Goal: Task Accomplishment & Management: Complete application form

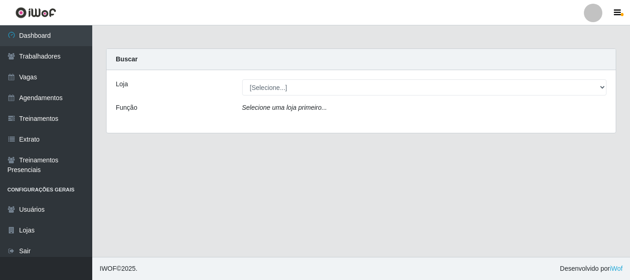
click at [537, 197] on main "Carregando... Buscar Loja [Selecione...] Supermercado [GEOGRAPHIC_DATA] - Unida…" at bounding box center [361, 141] width 538 height 232
click at [42, 78] on link "Vagas" at bounding box center [46, 77] width 92 height 21
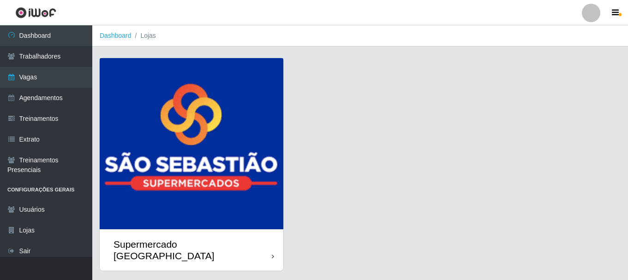
click at [186, 84] on img at bounding box center [192, 143] width 184 height 171
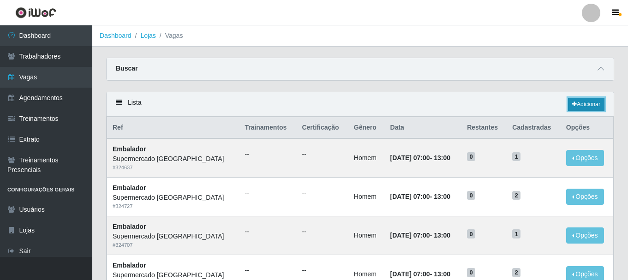
click at [591, 106] on link "Adicionar" at bounding box center [586, 104] width 36 height 13
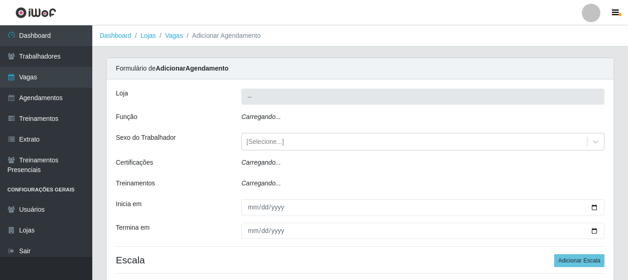
type input "Supermercado [GEOGRAPHIC_DATA]"
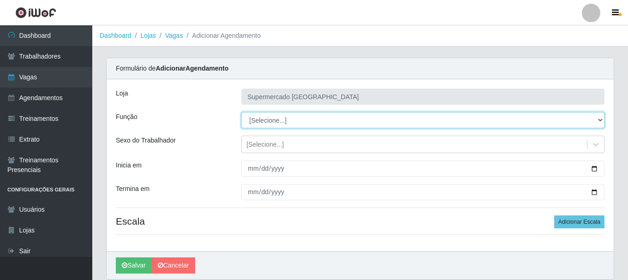
click at [596, 118] on select "[Selecione...] ASG ASG + ASG ++ Auxiliar de entrega + Auxiliar de entrega ++ Au…" at bounding box center [422, 120] width 363 height 16
select select "1"
click at [241, 112] on select "[Selecione...] ASG ASG + ASG ++ Auxiliar de entrega + Auxiliar de entrega ++ Au…" at bounding box center [422, 120] width 363 height 16
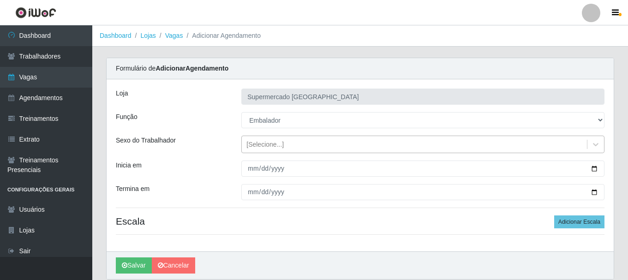
click at [333, 147] on div "[Selecione...]" at bounding box center [414, 144] width 345 height 15
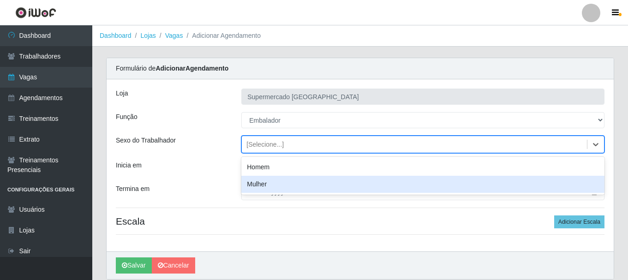
click at [192, 147] on div "Sexo do Trabalhador" at bounding box center [171, 145] width 125 height 18
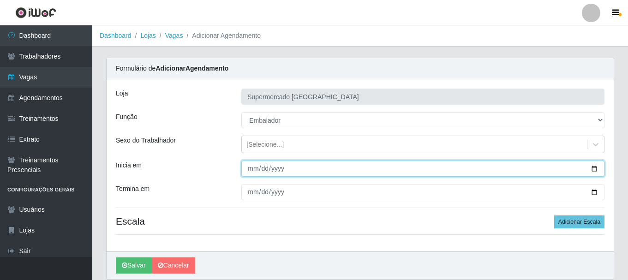
click at [251, 169] on input "Inicia em" at bounding box center [422, 169] width 363 height 16
type input "[DATE]"
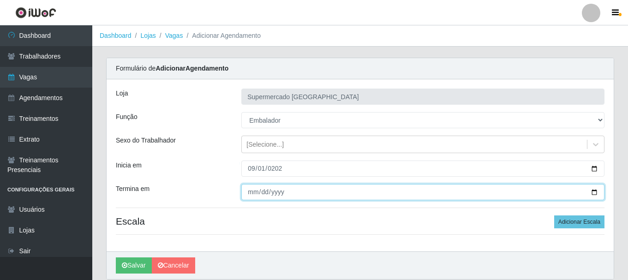
click at [250, 194] on input "Termina em" at bounding box center [422, 192] width 363 height 16
type input "[DATE]"
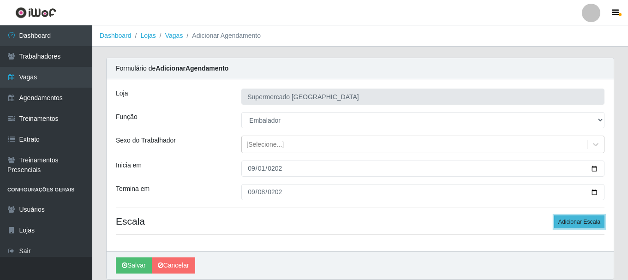
click at [575, 221] on button "Adicionar Escala" at bounding box center [579, 221] width 50 height 13
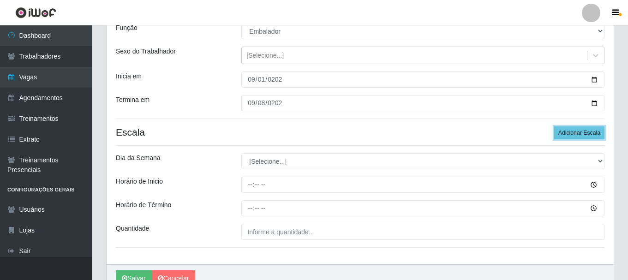
scroll to position [92, 0]
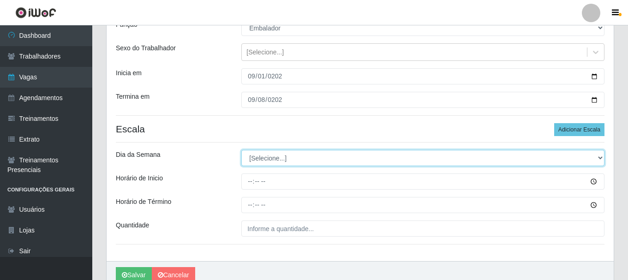
click at [275, 161] on select "[Selecione...] Segunda Terça Quarta Quinta Sexta Sábado Domingo" at bounding box center [422, 158] width 363 height 16
select select "1"
click at [241, 150] on select "[Selecione...] Segunda Terça Quarta Quinta Sexta Sábado Domingo" at bounding box center [422, 158] width 363 height 16
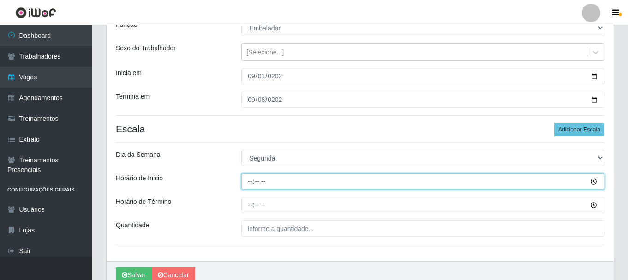
click at [251, 181] on input "Horário de Inicio" at bounding box center [422, 181] width 363 height 16
type input "07:00"
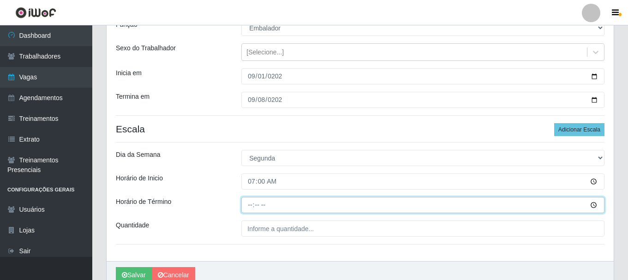
click at [250, 201] on input "Horário de Término" at bounding box center [422, 205] width 363 height 16
type input "13:00"
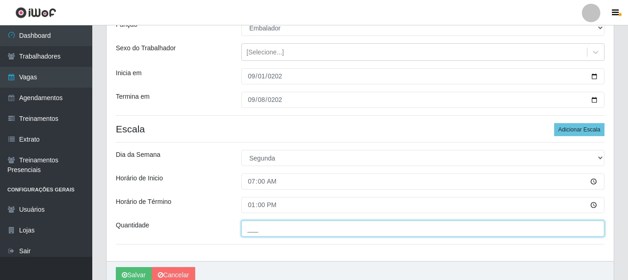
drag, startPoint x: 261, startPoint y: 230, endPoint x: 281, endPoint y: 221, distance: 21.5
click at [261, 229] on input "___" at bounding box center [422, 229] width 363 height 16
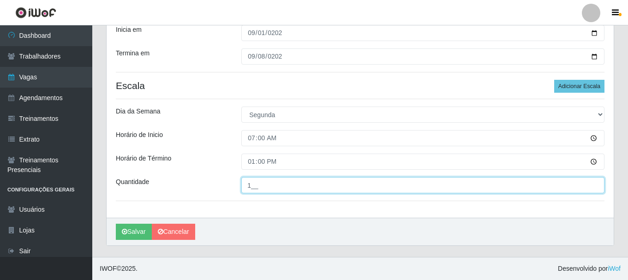
type input "1__"
click at [116, 224] on button "Salvar" at bounding box center [134, 232] width 36 height 16
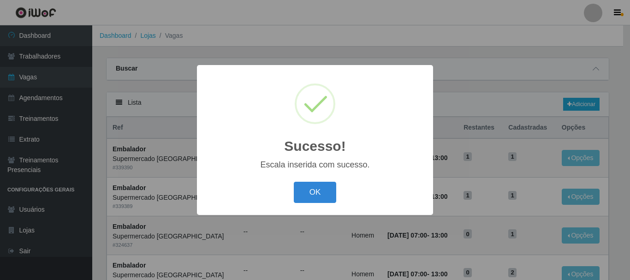
click at [294, 182] on button "OK" at bounding box center [315, 193] width 43 height 22
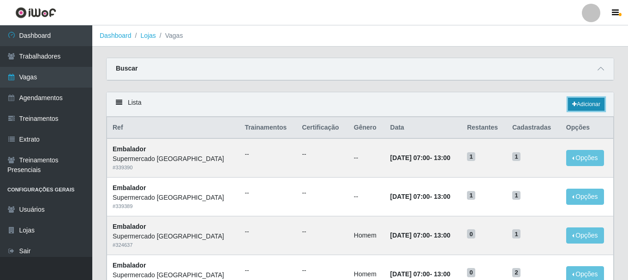
click at [576, 105] on link "Adicionar" at bounding box center [586, 104] width 36 height 13
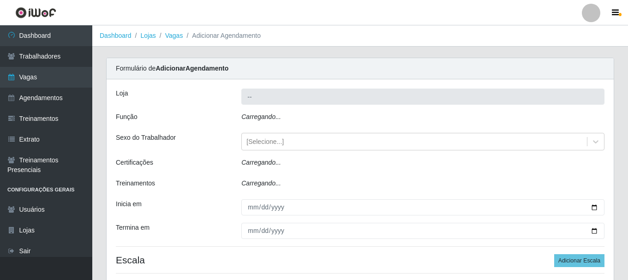
type input "Supermercado [GEOGRAPHIC_DATA]"
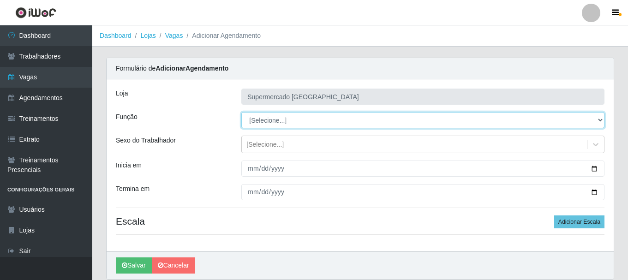
drag, startPoint x: 594, startPoint y: 119, endPoint x: 526, endPoint y: 128, distance: 68.4
click at [594, 120] on select "[Selecione...] ASG ASG + ASG ++ Auxiliar de entrega + Auxiliar de entrega ++ Au…" at bounding box center [422, 120] width 363 height 16
select select "1"
click at [241, 112] on select "[Selecione...] ASG ASG + ASG ++ Auxiliar de entrega + Auxiliar de entrega ++ Au…" at bounding box center [422, 120] width 363 height 16
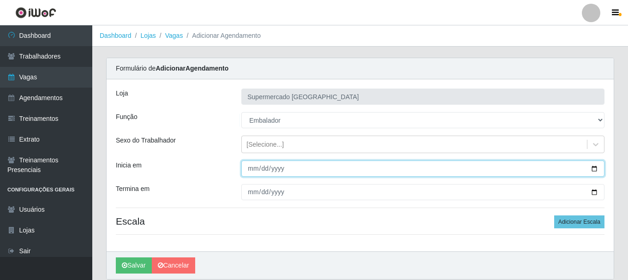
click at [249, 170] on input "Inicia em" at bounding box center [422, 169] width 363 height 16
type input "[DATE]"
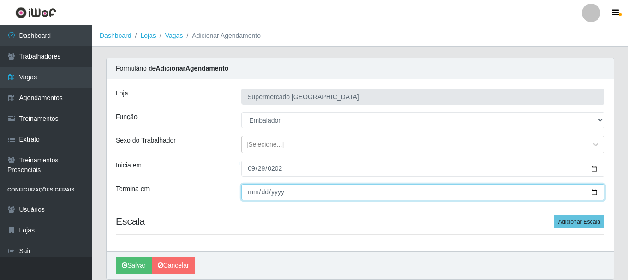
click at [251, 195] on input "Termina em" at bounding box center [422, 192] width 363 height 16
type input "[DATE]"
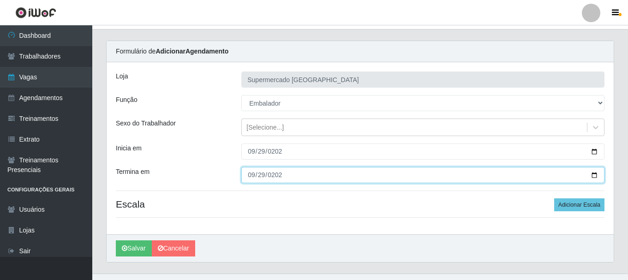
scroll to position [34, 0]
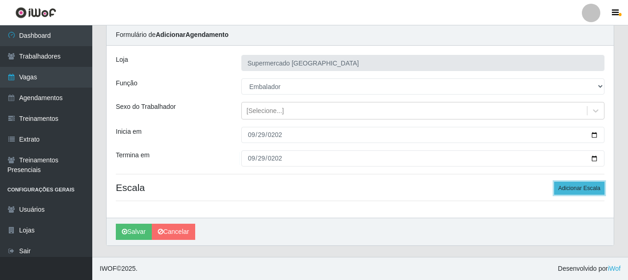
click at [572, 189] on button "Adicionar Escala" at bounding box center [579, 188] width 50 height 13
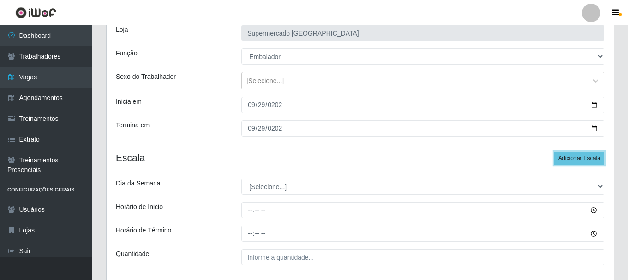
scroll to position [80, 0]
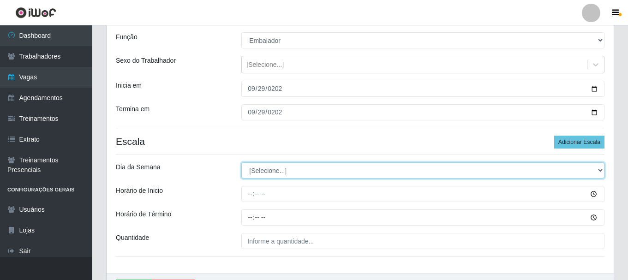
click at [270, 173] on select "[Selecione...] Segunda Terça Quarta Quinta Sexta Sábado Domingo" at bounding box center [422, 170] width 363 height 16
select select "1"
click at [241, 162] on select "[Selecione...] Segunda Terça Quarta Quinta Sexta Sábado Domingo" at bounding box center [422, 170] width 363 height 16
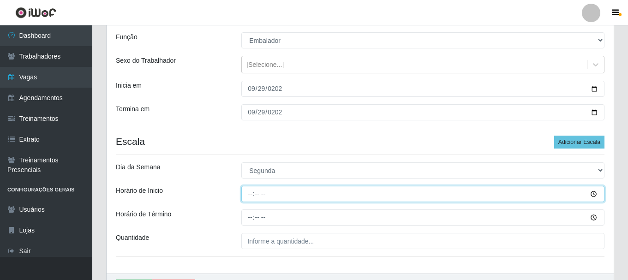
click at [251, 192] on input "Horário de Inicio" at bounding box center [422, 194] width 363 height 16
type input "07:00"
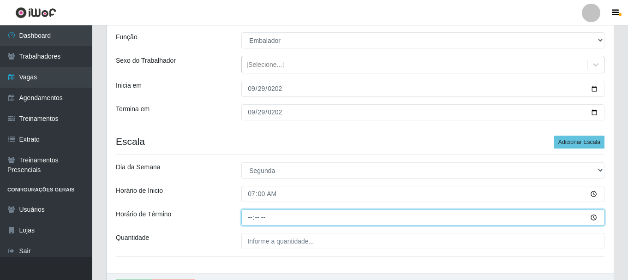
click at [251, 218] on input "Horário de Término" at bounding box center [422, 217] width 363 height 16
type input "13:00"
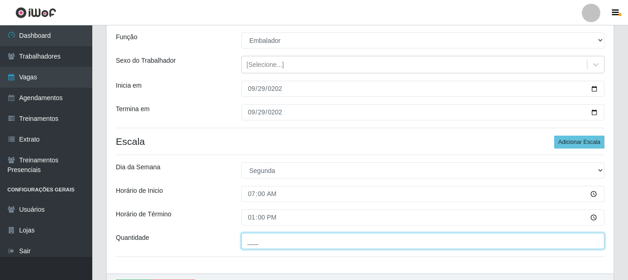
drag, startPoint x: 252, startPoint y: 239, endPoint x: 277, endPoint y: 225, distance: 28.3
click at [257, 238] on input "___" at bounding box center [422, 241] width 363 height 16
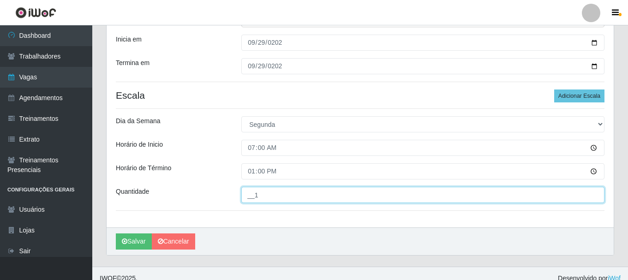
click at [116, 233] on button "Salvar" at bounding box center [134, 241] width 36 height 16
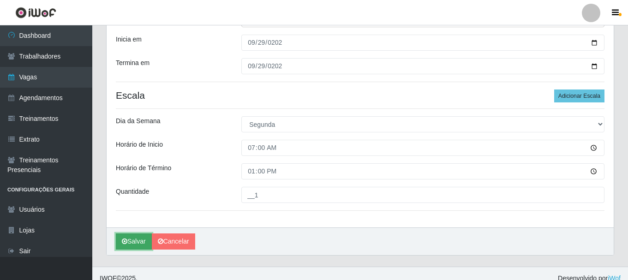
click at [130, 242] on button "Salvar" at bounding box center [134, 241] width 36 height 16
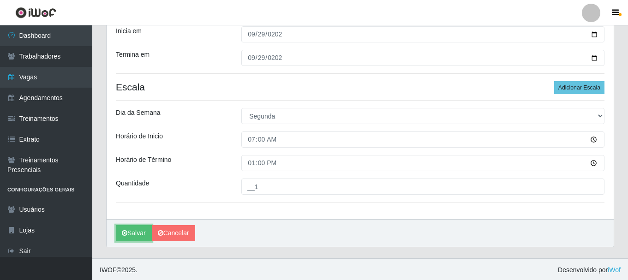
scroll to position [136, 0]
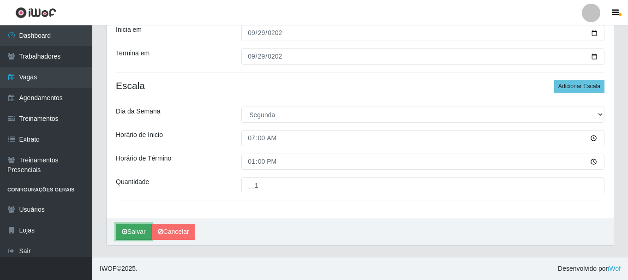
click at [128, 236] on button "Salvar" at bounding box center [134, 232] width 36 height 16
click at [136, 227] on button "Salvar" at bounding box center [134, 232] width 36 height 16
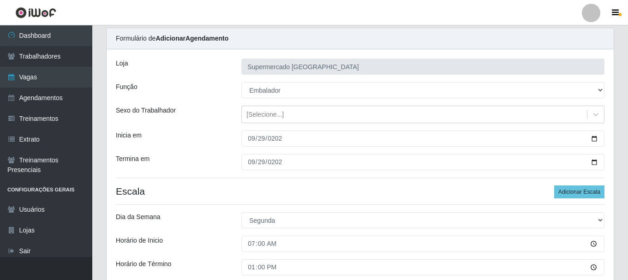
scroll to position [46, 0]
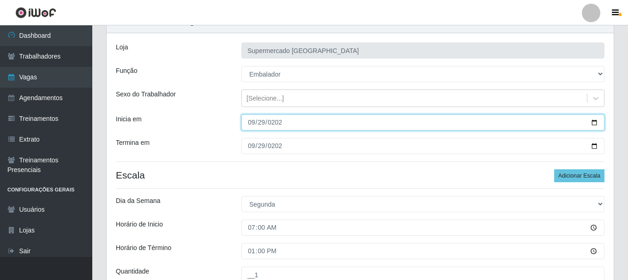
click at [304, 124] on input "[DATE]" at bounding box center [422, 122] width 363 height 16
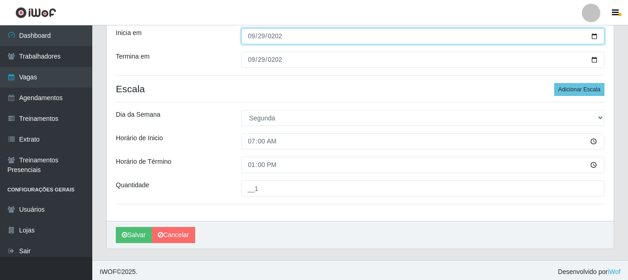
scroll to position [136, 0]
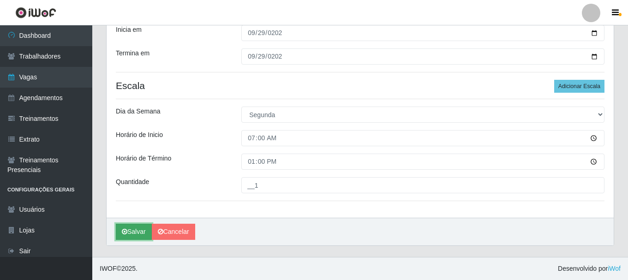
click at [129, 234] on button "Salvar" at bounding box center [134, 232] width 36 height 16
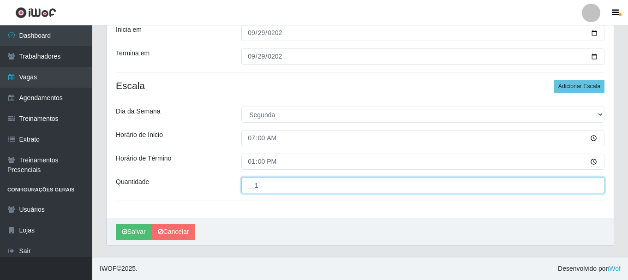
click at [260, 185] on input "__1" at bounding box center [422, 185] width 363 height 16
type input "___"
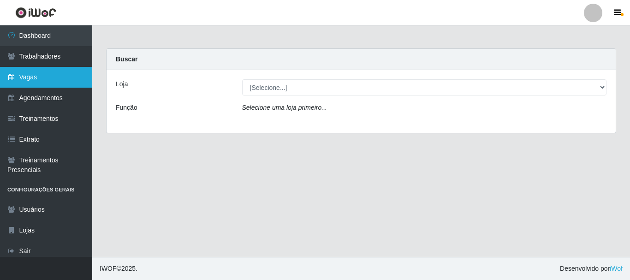
click at [34, 74] on link "Vagas" at bounding box center [46, 77] width 92 height 21
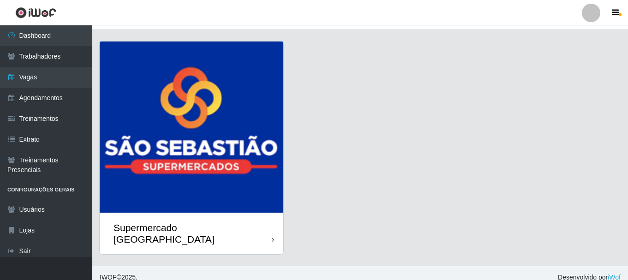
scroll to position [25, 0]
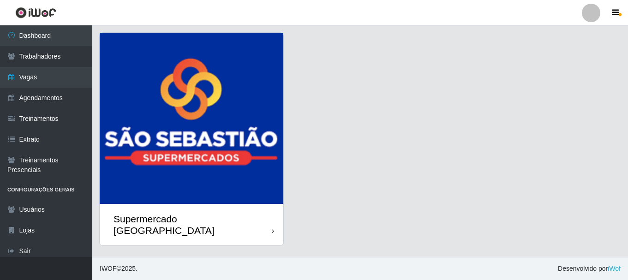
click at [174, 214] on div "Supermercado [GEOGRAPHIC_DATA]" at bounding box center [192, 224] width 158 height 23
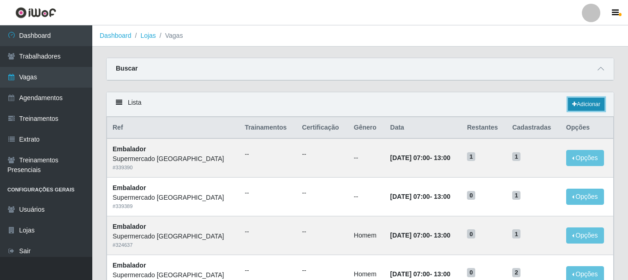
click at [579, 103] on link "Adicionar" at bounding box center [586, 104] width 36 height 13
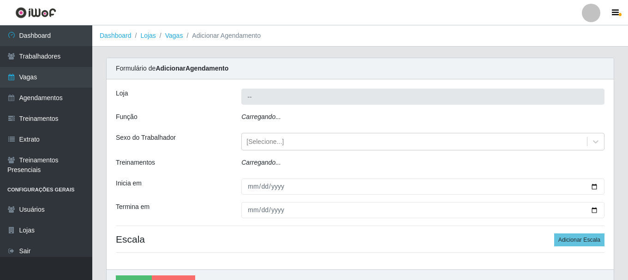
type input "Supermercado [GEOGRAPHIC_DATA]"
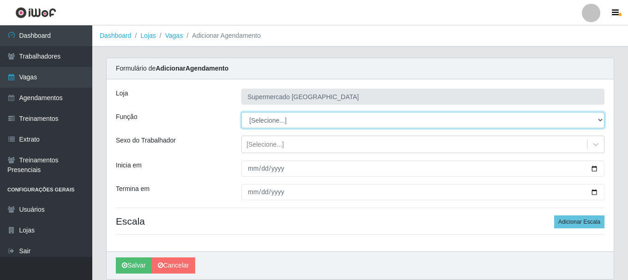
click at [599, 119] on select "[Selecione...] ASG ASG + ASG ++ Auxiliar de entrega + Auxiliar de entrega ++ Au…" at bounding box center [422, 120] width 363 height 16
select select "1"
click at [241, 112] on select "[Selecione...] ASG ASG + ASG ++ Auxiliar de entrega + Auxiliar de entrega ++ Au…" at bounding box center [422, 120] width 363 height 16
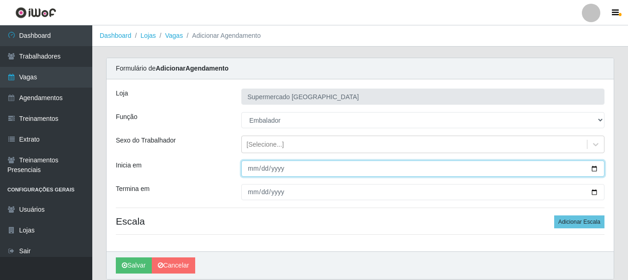
click at [251, 169] on input "Inicia em" at bounding box center [422, 169] width 363 height 16
type input "2025-09-07"
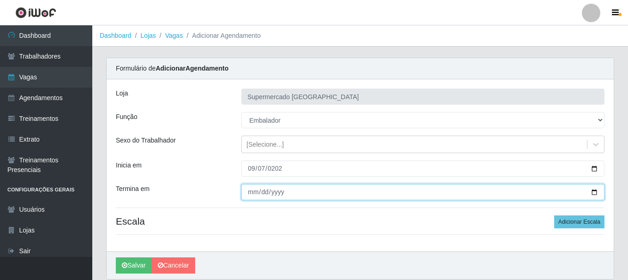
click at [254, 193] on input "Termina em" at bounding box center [422, 192] width 363 height 16
type input "2025-09-07"
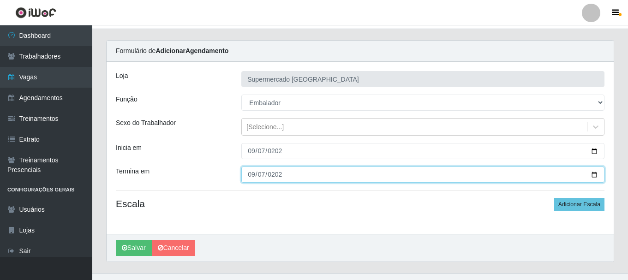
scroll to position [34, 0]
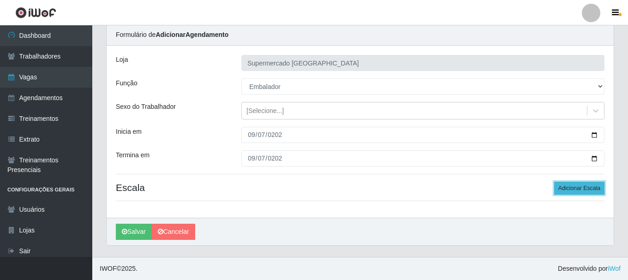
click at [568, 183] on button "Adicionar Escala" at bounding box center [579, 188] width 50 height 13
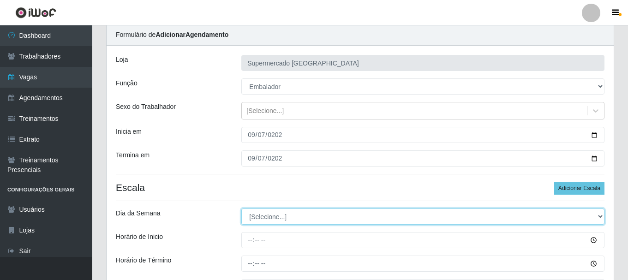
click at [253, 218] on select "[Selecione...] Segunda Terça Quarta Quinta Sexta Sábado Domingo" at bounding box center [422, 217] width 363 height 16
select select "0"
click at [241, 209] on select "[Selecione...] Segunda Terça Quarta Quinta Sexta Sábado Domingo" at bounding box center [422, 217] width 363 height 16
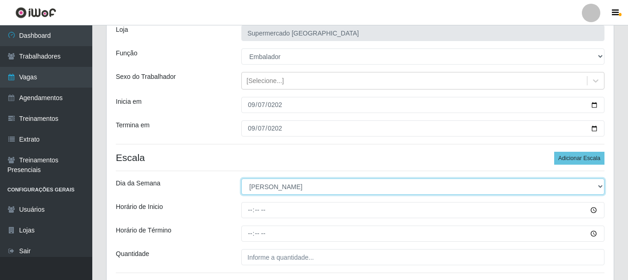
scroll to position [80, 0]
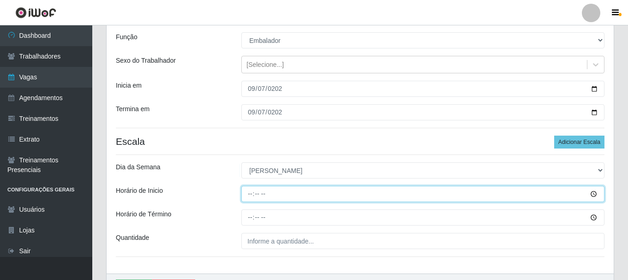
click at [249, 191] on input "Horário de Inicio" at bounding box center [422, 194] width 363 height 16
type input "07:00"
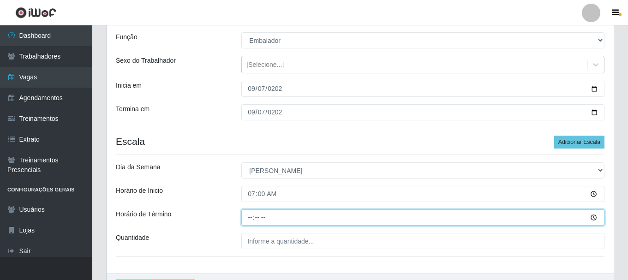
click at [253, 218] on input "Horário de Término" at bounding box center [422, 217] width 363 height 16
type input "13:00"
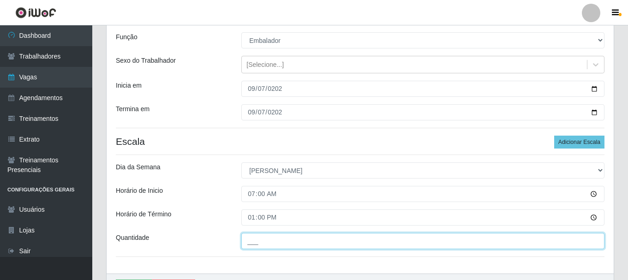
click at [251, 243] on input "___" at bounding box center [422, 241] width 363 height 16
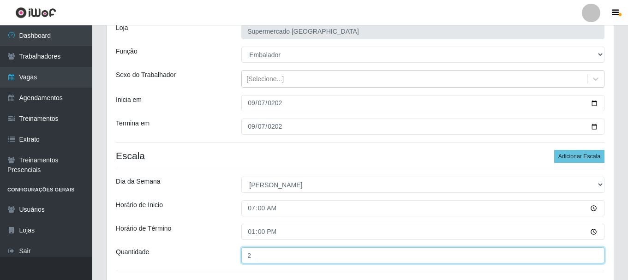
scroll to position [92, 0]
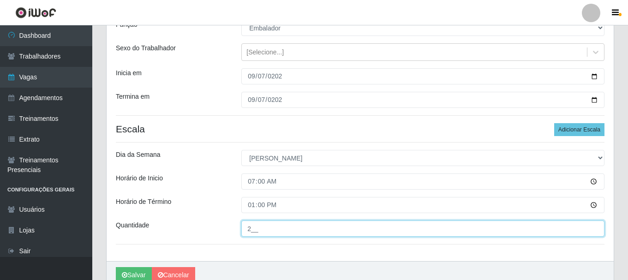
type input "2__"
click at [116, 267] on button "Salvar" at bounding box center [134, 275] width 36 height 16
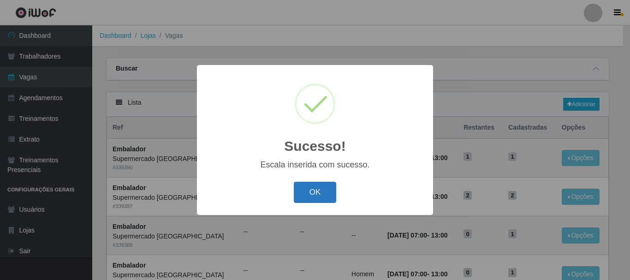
click at [319, 191] on button "OK" at bounding box center [315, 193] width 43 height 22
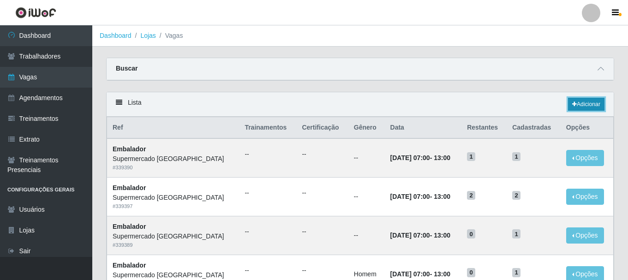
click at [577, 108] on link "Adicionar" at bounding box center [586, 104] width 36 height 13
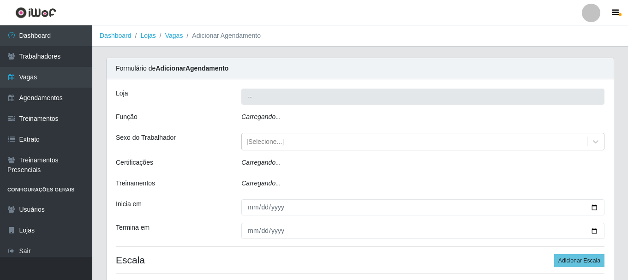
type input "Supermercado [GEOGRAPHIC_DATA]"
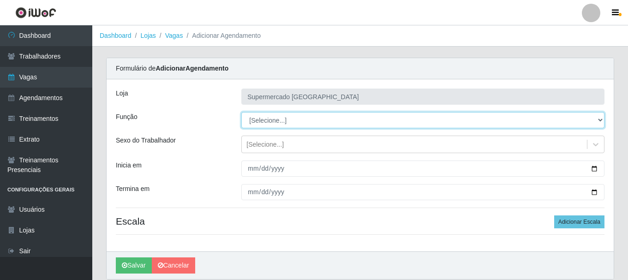
drag, startPoint x: 596, startPoint y: 117, endPoint x: 560, endPoint y: 129, distance: 37.9
click at [596, 119] on select "[Selecione...] ASG ASG + ASG ++ Auxiliar de entrega + Auxiliar de entrega ++ Au…" at bounding box center [422, 120] width 363 height 16
select select "1"
click at [241, 112] on select "[Selecione...] ASG ASG + ASG ++ Auxiliar de entrega + Auxiliar de entrega ++ Au…" at bounding box center [422, 120] width 363 height 16
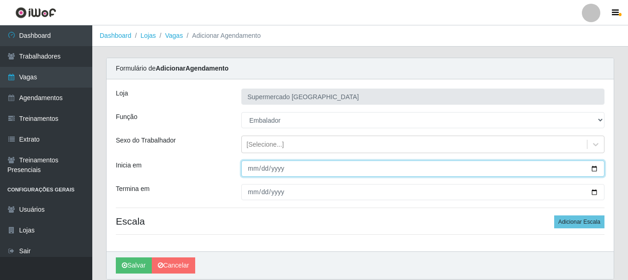
click at [249, 167] on input "Inicia em" at bounding box center [422, 169] width 363 height 16
type input "2025-09-14"
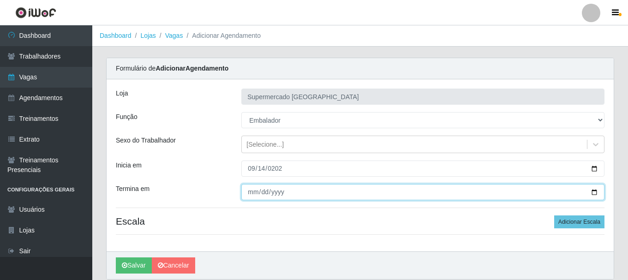
click at [249, 195] on input "Termina em" at bounding box center [422, 192] width 363 height 16
type input "2025-09-28"
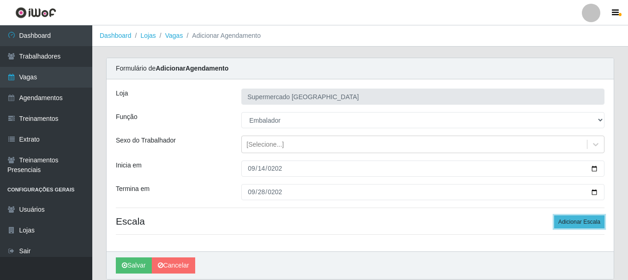
click at [564, 224] on button "Adicionar Escala" at bounding box center [579, 221] width 50 height 13
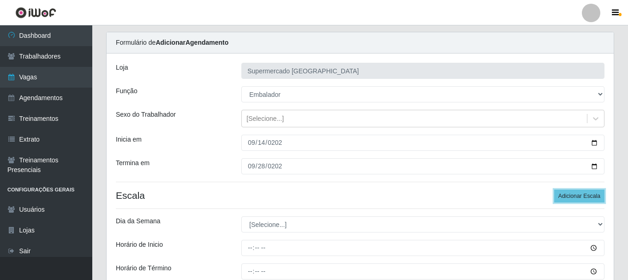
scroll to position [46, 0]
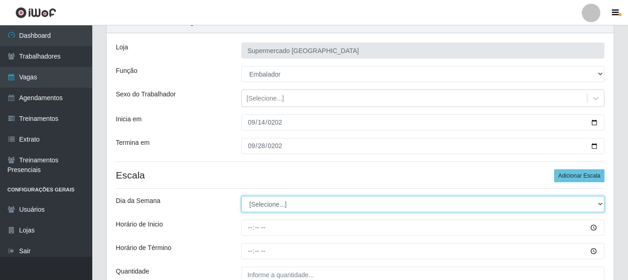
drag, startPoint x: 251, startPoint y: 202, endPoint x: 271, endPoint y: 203, distance: 19.9
click at [252, 202] on select "[Selecione...] Segunda Terça Quarta Quinta Sexta Sábado Domingo" at bounding box center [422, 204] width 363 height 16
select select "0"
click at [241, 196] on select "[Selecione...] Segunda Terça Quarta Quinta Sexta Sábado Domingo" at bounding box center [422, 204] width 363 height 16
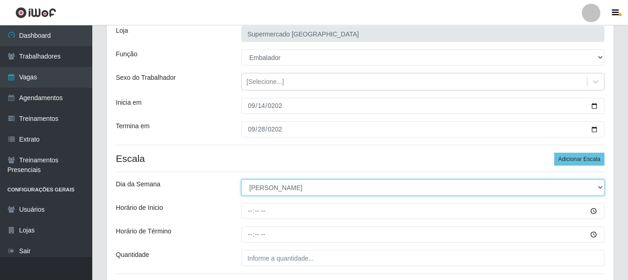
scroll to position [92, 0]
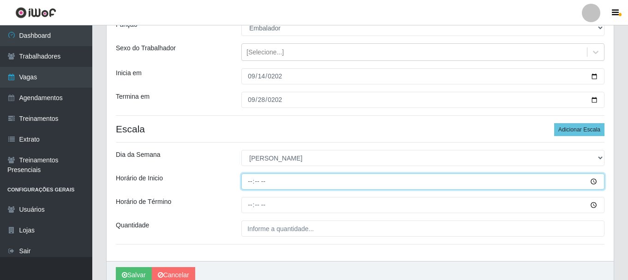
click at [248, 182] on input "Horário de Inicio" at bounding box center [422, 181] width 363 height 16
type input "07:00"
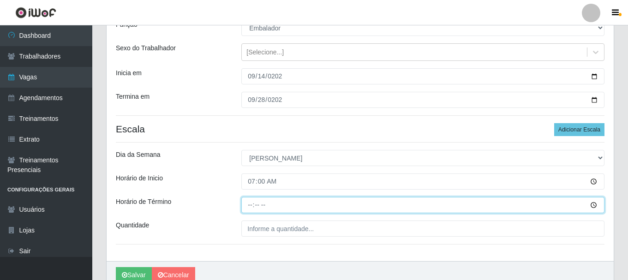
click at [250, 203] on input "Horário de Término" at bounding box center [422, 205] width 363 height 16
type input "13:00"
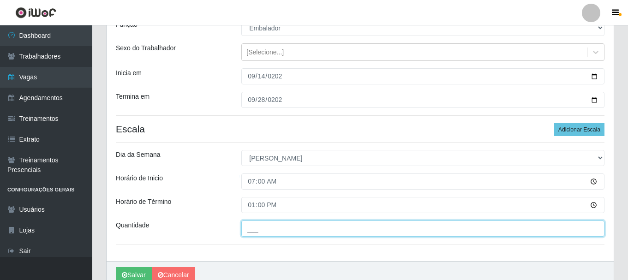
click at [249, 228] on input "___" at bounding box center [422, 229] width 363 height 16
type input "1__"
click at [116, 267] on button "Salvar" at bounding box center [134, 275] width 36 height 16
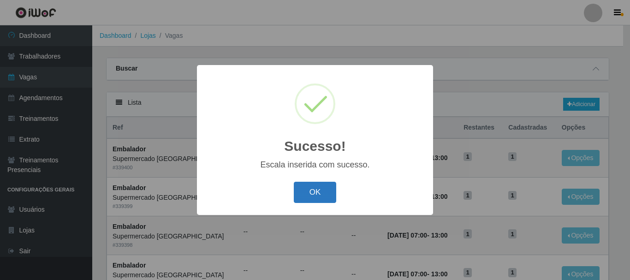
click at [305, 195] on button "OK" at bounding box center [315, 193] width 43 height 22
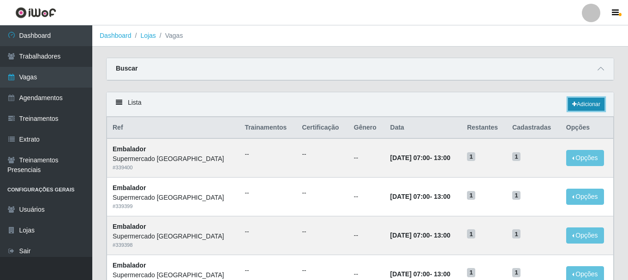
click at [585, 105] on link "Adicionar" at bounding box center [586, 104] width 36 height 13
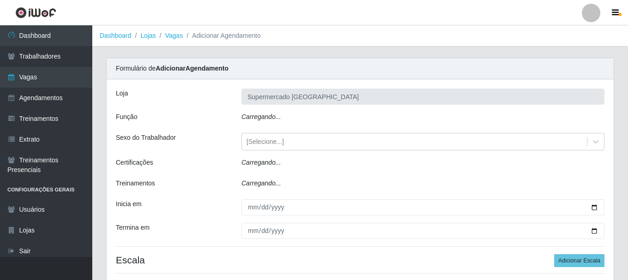
type input "Supermercado [GEOGRAPHIC_DATA]"
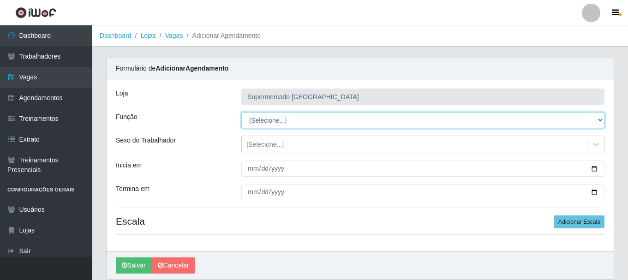
drag, startPoint x: 272, startPoint y: 118, endPoint x: 281, endPoint y: 119, distance: 9.3
click at [273, 118] on select "[Selecione...] ASG ASG + ASG ++ Auxiliar de entrega + Auxiliar de entrega ++ Au…" at bounding box center [422, 120] width 363 height 16
select select "1"
click at [241, 112] on select "[Selecione...] ASG ASG + ASG ++ Auxiliar de entrega + Auxiliar de entrega ++ Au…" at bounding box center [422, 120] width 363 height 16
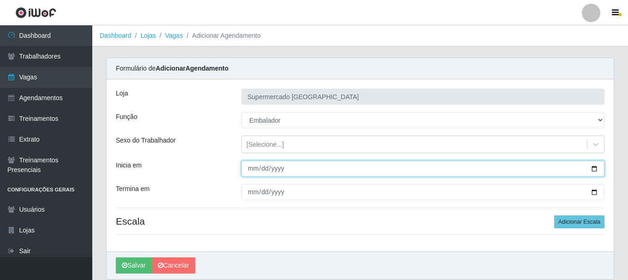
click at [252, 168] on input "Inicia em" at bounding box center [422, 169] width 363 height 16
type input "[DATE]"
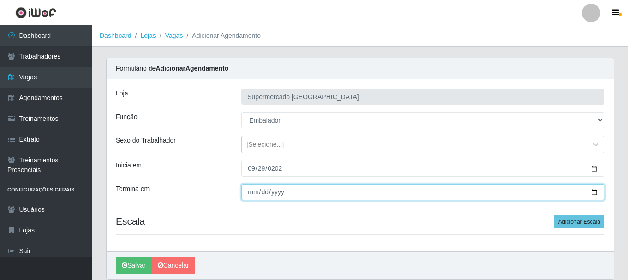
click at [249, 193] on input "Termina em" at bounding box center [422, 192] width 363 height 16
type input "[DATE]"
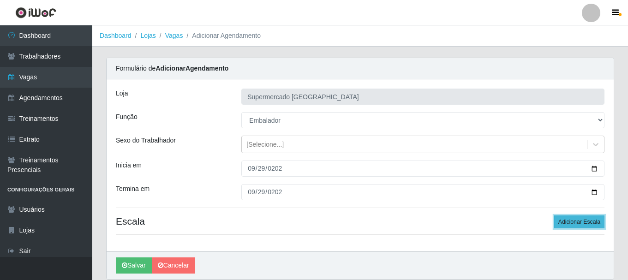
click at [579, 225] on button "Adicionar Escala" at bounding box center [579, 221] width 50 height 13
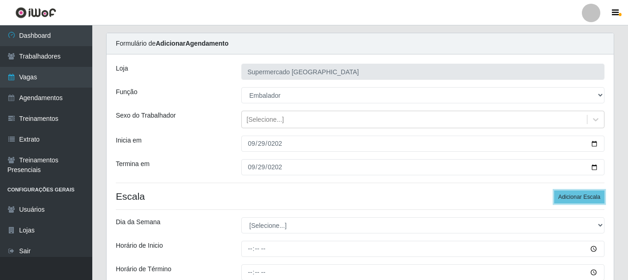
scroll to position [46, 0]
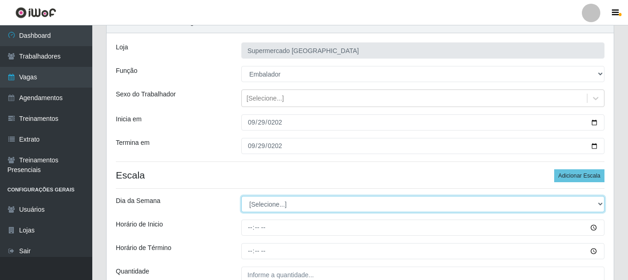
drag, startPoint x: 266, startPoint y: 206, endPoint x: 272, endPoint y: 206, distance: 6.0
click at [266, 206] on select "[Selecione...] Segunda Terça Quarta Quinta Sexta Sábado Domingo" at bounding box center [422, 204] width 363 height 16
select select "1"
click at [241, 196] on select "[Selecione...] Segunda Terça Quarta Quinta Sexta Sábado Domingo" at bounding box center [422, 204] width 363 height 16
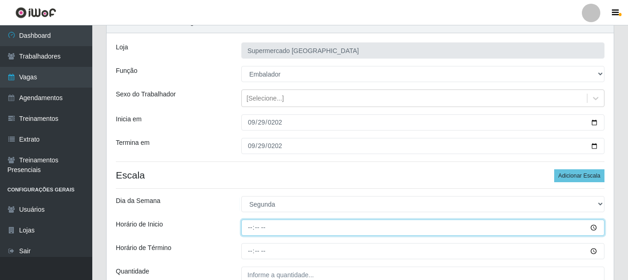
click at [247, 229] on input "Horário de Inicio" at bounding box center [422, 228] width 363 height 16
type input "07:00"
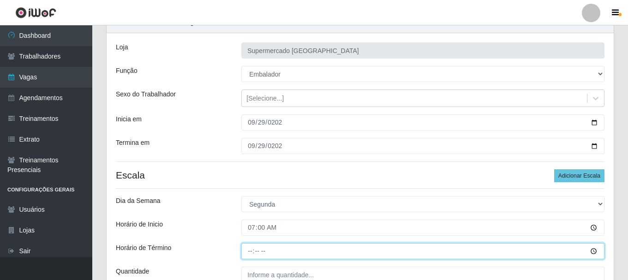
click at [251, 252] on input "Horário de Término" at bounding box center [422, 251] width 363 height 16
type input "13:00"
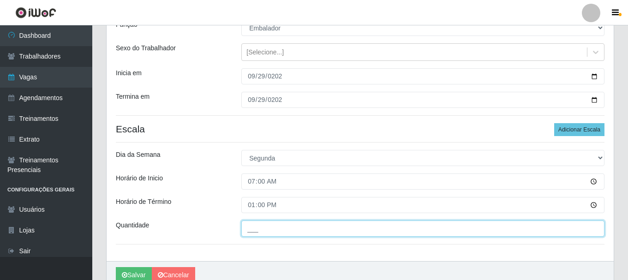
drag, startPoint x: 250, startPoint y: 233, endPoint x: 259, endPoint y: 231, distance: 9.6
click at [250, 233] on input "___" at bounding box center [422, 229] width 363 height 16
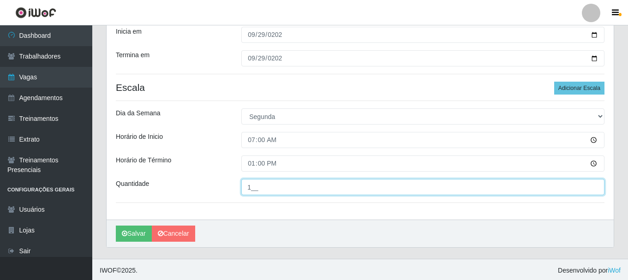
scroll to position [136, 0]
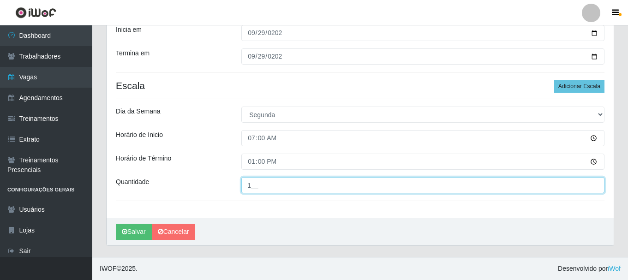
type input "1__"
click at [116, 224] on button "Salvar" at bounding box center [134, 232] width 36 height 16
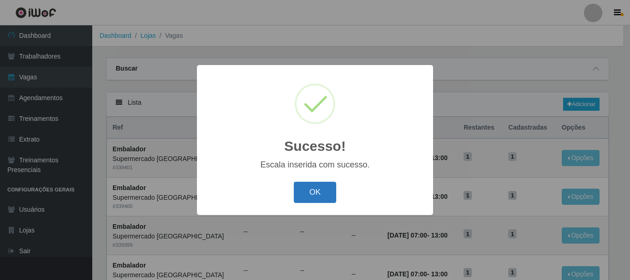
click at [323, 197] on button "OK" at bounding box center [315, 193] width 43 height 22
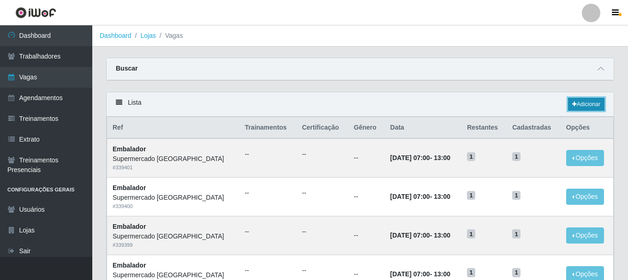
click at [577, 104] on link "Adicionar" at bounding box center [586, 104] width 36 height 13
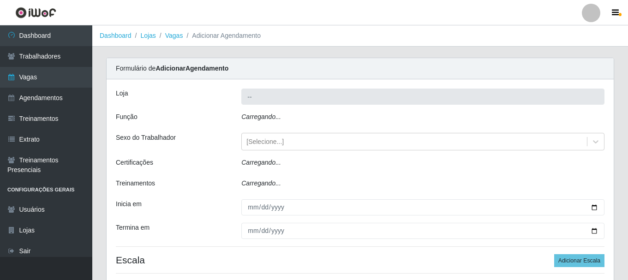
type input "Supermercado [GEOGRAPHIC_DATA]"
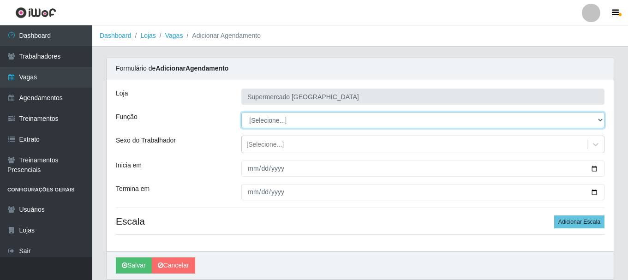
click at [597, 119] on select "[Selecione...] ASG ASG + ASG ++ Auxiliar de entrega + Auxiliar de entrega ++ Au…" at bounding box center [422, 120] width 363 height 16
select select "1"
click at [241, 112] on select "[Selecione...] ASG ASG + ASG ++ Auxiliar de entrega + Auxiliar de entrega ++ Au…" at bounding box center [422, 120] width 363 height 16
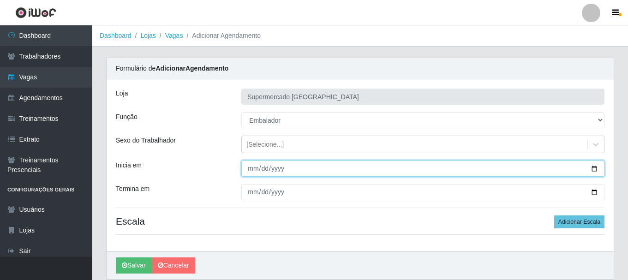
click at [253, 167] on input "Inicia em" at bounding box center [422, 169] width 363 height 16
type input "2025-09-02"
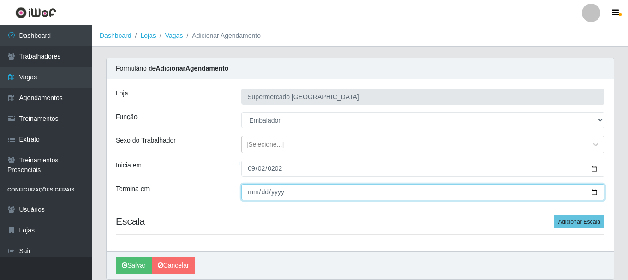
click at [249, 189] on input "Termina em" at bounding box center [422, 192] width 363 height 16
type input "2025-09-02"
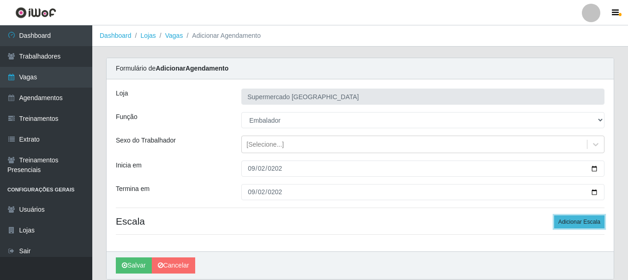
click at [576, 222] on button "Adicionar Escala" at bounding box center [579, 221] width 50 height 13
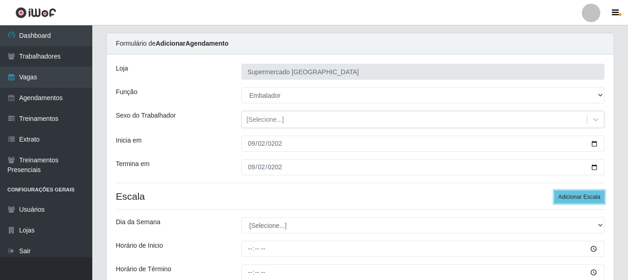
scroll to position [46, 0]
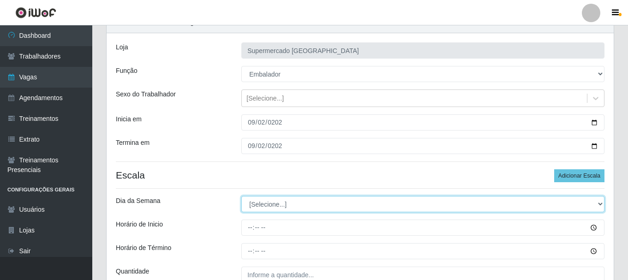
click at [271, 205] on select "[Selecione...] Segunda Terça Quarta Quinta Sexta Sábado Domingo" at bounding box center [422, 204] width 363 height 16
select select "2"
click at [241, 196] on select "[Selecione...] Segunda Terça Quarta Quinta Sexta Sábado Domingo" at bounding box center [422, 204] width 363 height 16
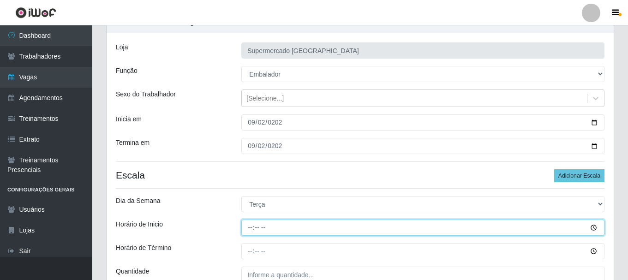
click at [250, 223] on input "Horário de Inicio" at bounding box center [422, 228] width 363 height 16
type input "07:00"
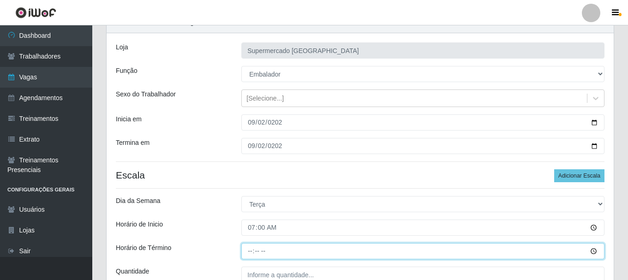
click at [250, 248] on input "Horário de Término" at bounding box center [422, 251] width 363 height 16
type input "13:00"
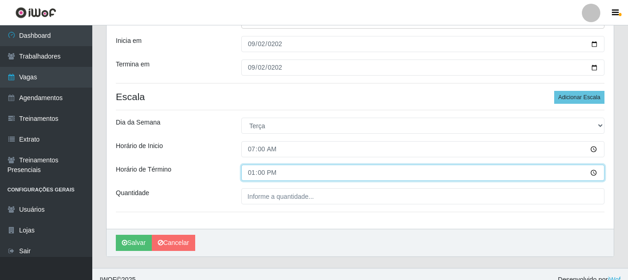
scroll to position [136, 0]
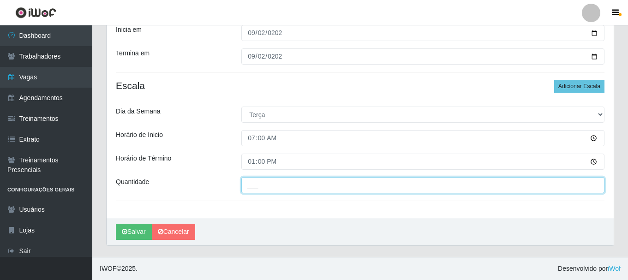
click at [246, 187] on input "___" at bounding box center [422, 185] width 363 height 16
type input "2__"
click at [116, 224] on button "Salvar" at bounding box center [134, 232] width 36 height 16
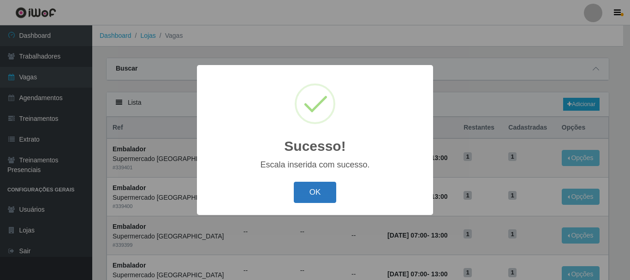
drag, startPoint x: 310, startPoint y: 184, endPoint x: 317, endPoint y: 187, distance: 7.0
click at [311, 185] on button "OK" at bounding box center [315, 193] width 43 height 22
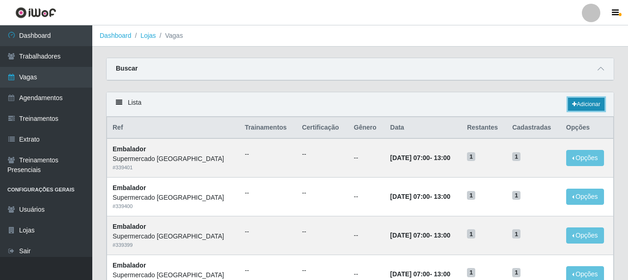
click at [587, 101] on link "Adicionar" at bounding box center [586, 104] width 36 height 13
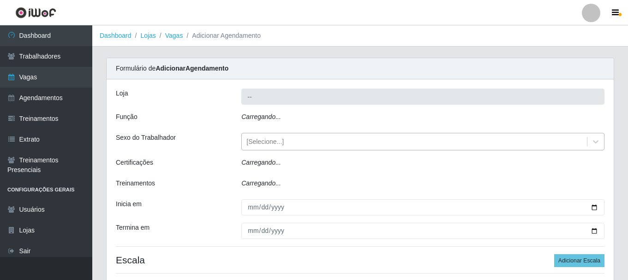
type input "Supermercado [GEOGRAPHIC_DATA]"
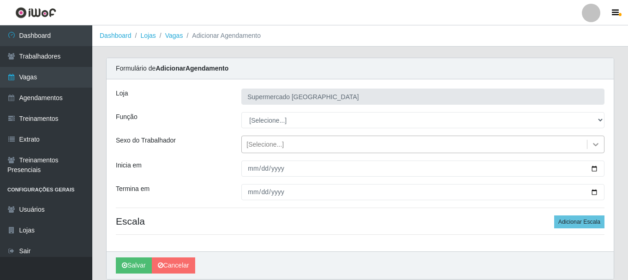
drag, startPoint x: 593, startPoint y: 146, endPoint x: 584, endPoint y: 147, distance: 9.7
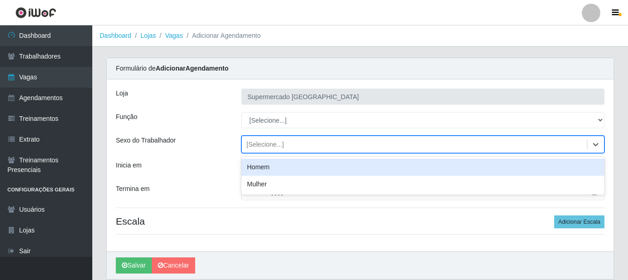
click at [592, 145] on icon at bounding box center [595, 144] width 9 height 9
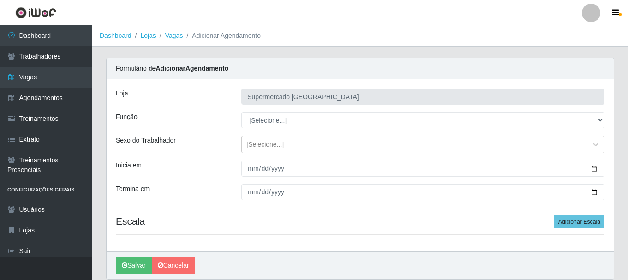
click at [201, 149] on div "Sexo do Trabalhador" at bounding box center [171, 145] width 125 height 18
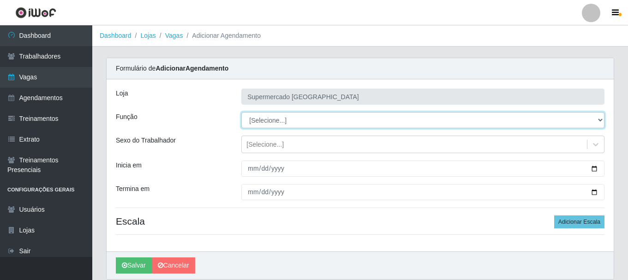
click at [591, 119] on select "[Selecione...] ASG ASG + ASG ++ Auxiliar de entrega + Auxiliar de entrega ++ Au…" at bounding box center [422, 120] width 363 height 16
select select "1"
click at [241, 112] on select "[Selecione...] ASG ASG + ASG ++ Auxiliar de entrega + Auxiliar de entrega ++ Au…" at bounding box center [422, 120] width 363 height 16
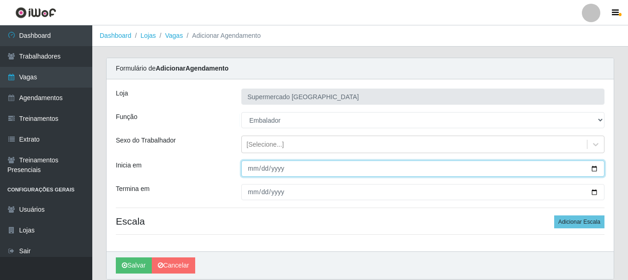
click at [247, 165] on input "Inicia em" at bounding box center [422, 169] width 363 height 16
type input "2025-09-09"
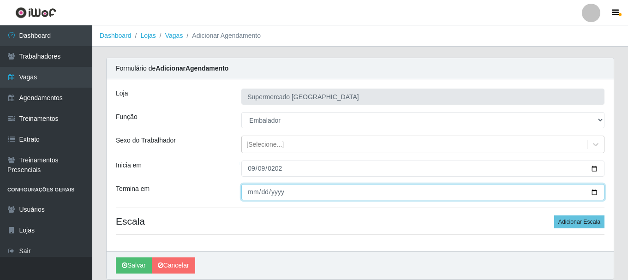
click at [252, 192] on input "Termina em" at bounding box center [422, 192] width 363 height 16
type input "2025-09-23"
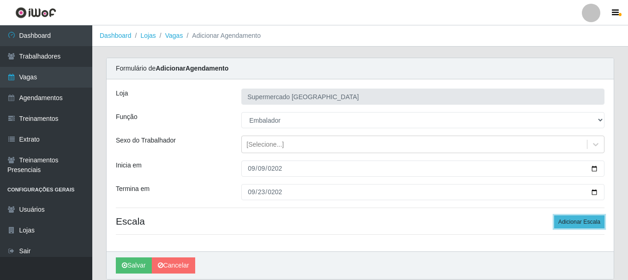
click at [581, 224] on button "Adicionar Escala" at bounding box center [579, 221] width 50 height 13
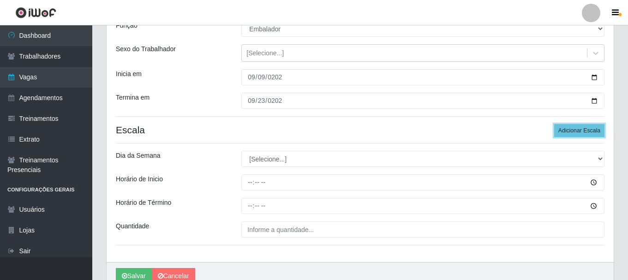
scroll to position [92, 0]
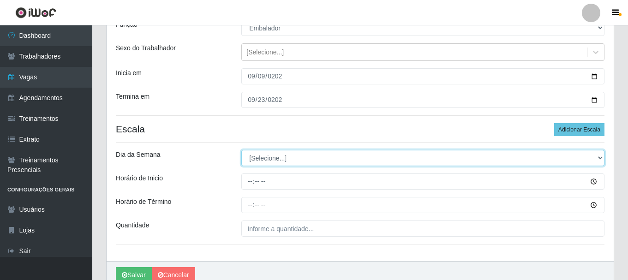
click at [260, 158] on select "[Selecione...] Segunda Terça Quarta Quinta Sexta Sábado Domingo" at bounding box center [422, 158] width 363 height 16
select select "2"
click at [241, 150] on select "[Selecione...] Segunda Terça Quarta Quinta Sexta Sábado Domingo" at bounding box center [422, 158] width 363 height 16
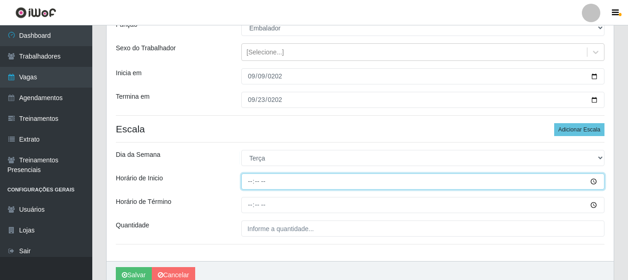
click at [249, 184] on input "Horário de Inicio" at bounding box center [422, 181] width 363 height 16
type input "07:00"
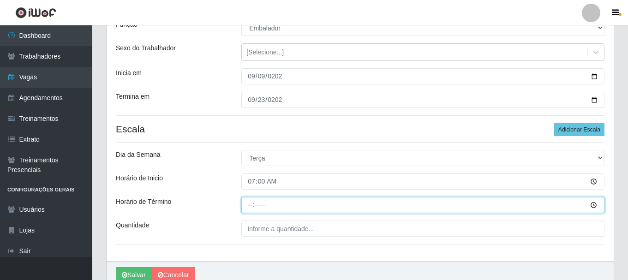
click at [249, 203] on input "Horário de Término" at bounding box center [422, 205] width 363 height 16
type input "13:00"
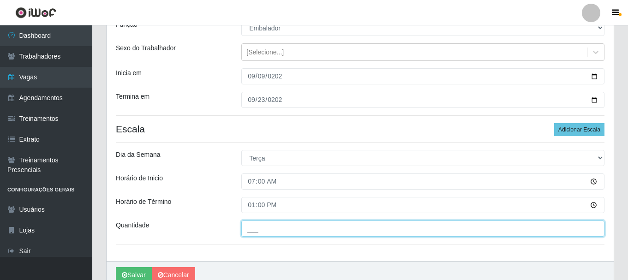
click at [249, 234] on input "___" at bounding box center [422, 229] width 363 height 16
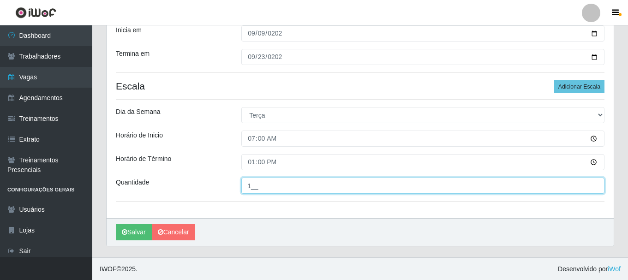
scroll to position [136, 0]
type input "1__"
click at [116, 224] on button "Salvar" at bounding box center [134, 232] width 36 height 16
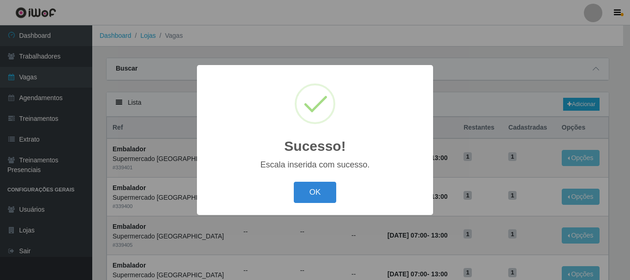
drag, startPoint x: 328, startPoint y: 189, endPoint x: 337, endPoint y: 191, distance: 10.0
click at [333, 191] on button "OK" at bounding box center [315, 193] width 43 height 22
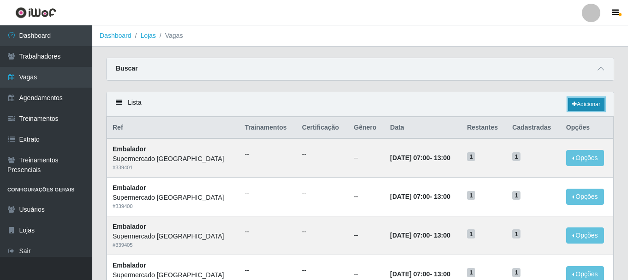
click at [578, 100] on link "Adicionar" at bounding box center [586, 104] width 36 height 13
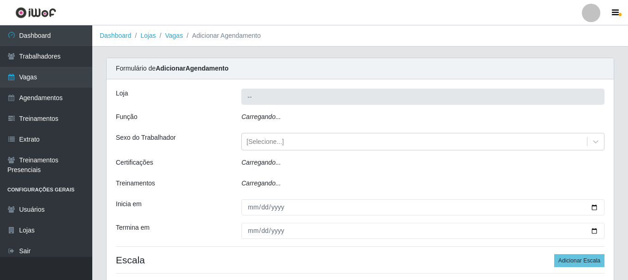
type input "Supermercado [GEOGRAPHIC_DATA]"
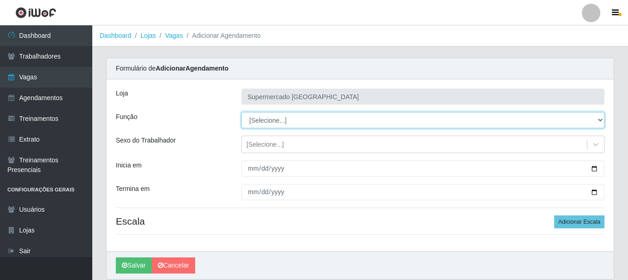
click at [593, 119] on select "[Selecione...] ASG ASG + ASG ++ Auxiliar de entrega + Auxiliar de entrega ++ Au…" at bounding box center [422, 120] width 363 height 16
select select "1"
click at [241, 112] on select "[Selecione...] ASG ASG + ASG ++ Auxiliar de entrega + Auxiliar de entrega ++ Au…" at bounding box center [422, 120] width 363 height 16
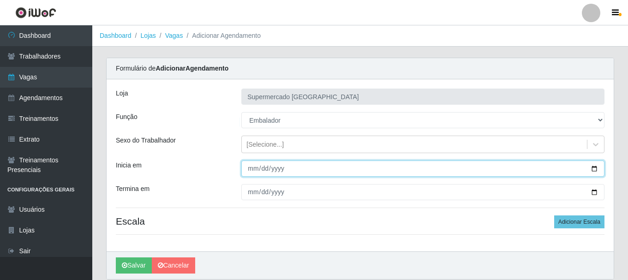
drag, startPoint x: 248, startPoint y: 168, endPoint x: 261, endPoint y: 170, distance: 13.5
click at [248, 168] on input "Inicia em" at bounding box center [422, 169] width 363 height 16
type input "2025-09-30"
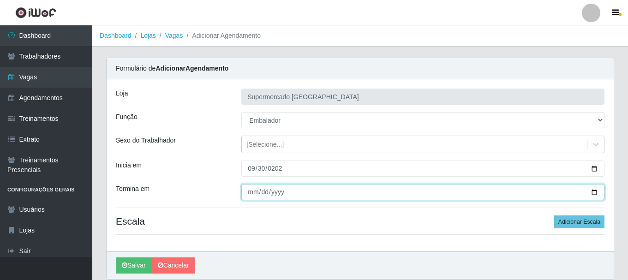
click at [250, 191] on input "Termina em" at bounding box center [422, 192] width 363 height 16
type input "2025-09-30"
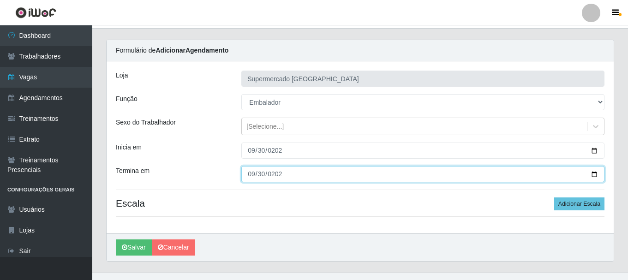
scroll to position [34, 0]
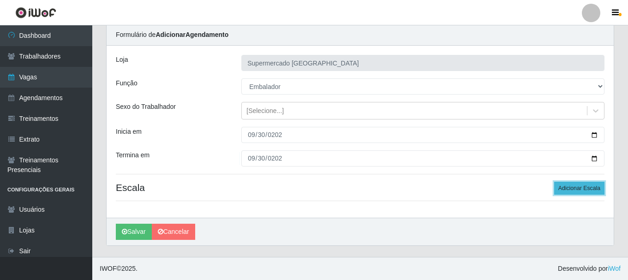
click at [569, 189] on button "Adicionar Escala" at bounding box center [579, 188] width 50 height 13
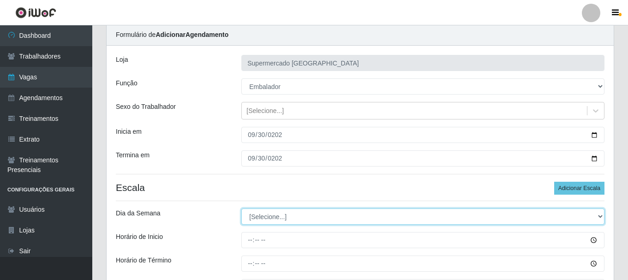
click at [256, 215] on select "[Selecione...] Segunda Terça Quarta Quinta Sexta Sábado Domingo" at bounding box center [422, 217] width 363 height 16
select select "2"
click at [241, 209] on select "[Selecione...] Segunda Terça Quarta Quinta Sexta Sábado Domingo" at bounding box center [422, 217] width 363 height 16
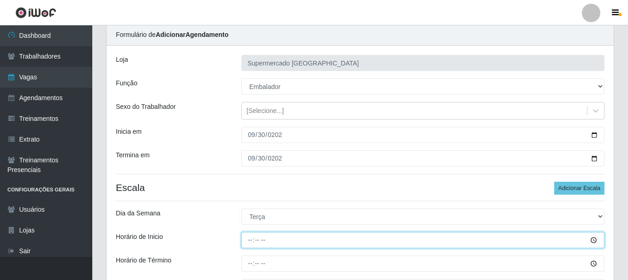
click at [249, 240] on input "Horário de Inicio" at bounding box center [422, 240] width 363 height 16
type input "07:00"
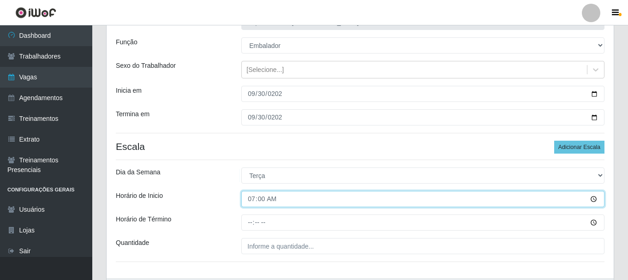
scroll to position [80, 0]
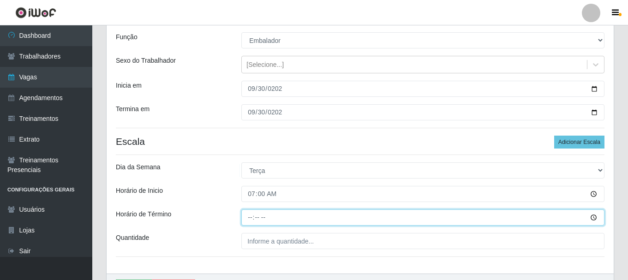
click at [251, 216] on input "Horário de Término" at bounding box center [422, 217] width 363 height 16
type input "13:00"
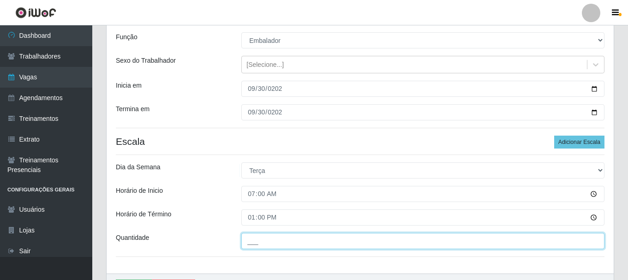
click at [255, 241] on input "___" at bounding box center [422, 241] width 363 height 16
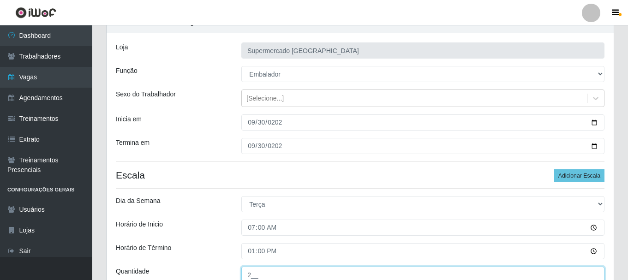
scroll to position [92, 0]
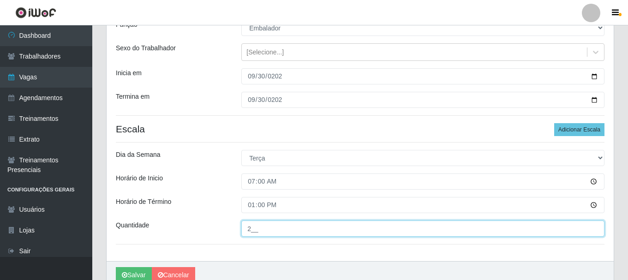
type input "2__"
click at [116, 267] on button "Salvar" at bounding box center [134, 275] width 36 height 16
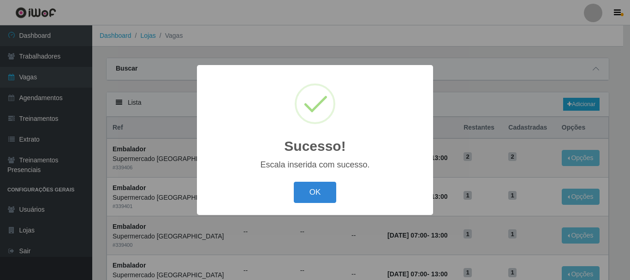
click at [294, 182] on button "OK" at bounding box center [315, 193] width 43 height 22
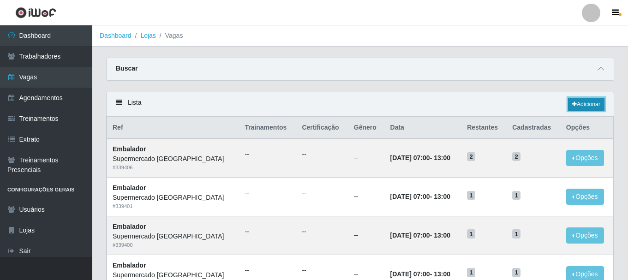
click at [577, 102] on link "Adicionar" at bounding box center [586, 104] width 36 height 13
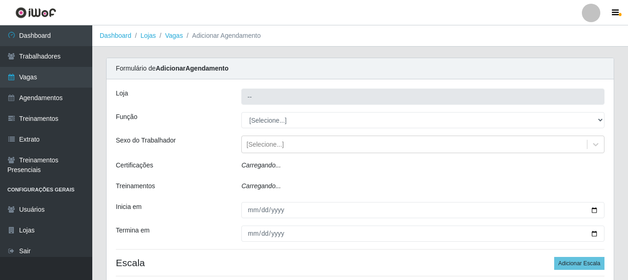
type input "Supermercado [GEOGRAPHIC_DATA]"
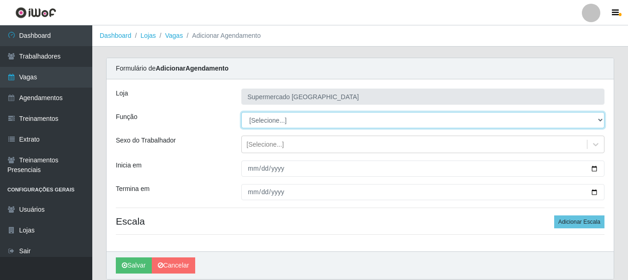
click at [602, 120] on select "[Selecione...] ASG ASG + ASG ++ Auxiliar de entrega + Auxiliar de entrega ++ Au…" at bounding box center [422, 120] width 363 height 16
select select "1"
click at [241, 112] on select "[Selecione...] ASG ASG + ASG ++ Auxiliar de entrega + Auxiliar de entrega ++ Au…" at bounding box center [422, 120] width 363 height 16
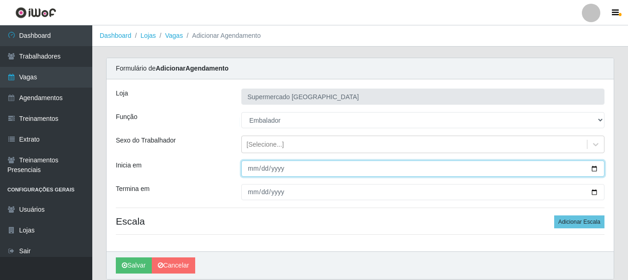
click at [251, 166] on input "Inicia em" at bounding box center [422, 169] width 363 height 16
type input "2025-09-03"
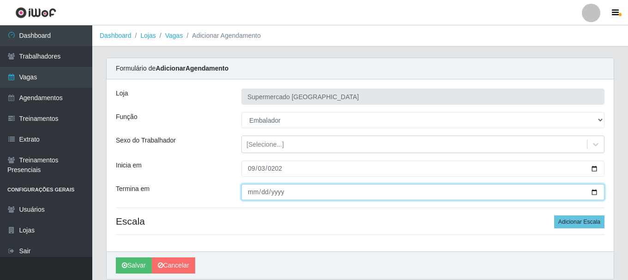
drag, startPoint x: 249, startPoint y: 190, endPoint x: 263, endPoint y: 197, distance: 16.5
click at [249, 191] on input "Termina em" at bounding box center [422, 192] width 363 height 16
type input "2025-09-10"
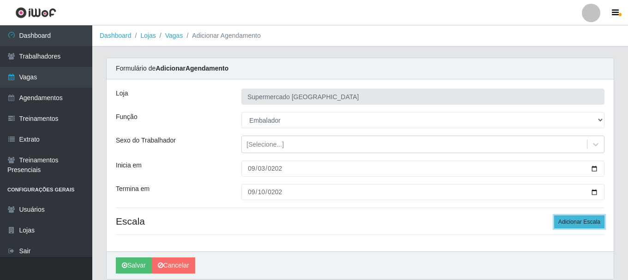
click at [573, 221] on button "Adicionar Escala" at bounding box center [579, 221] width 50 height 13
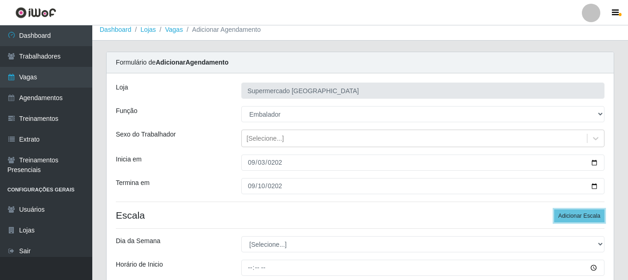
scroll to position [46, 0]
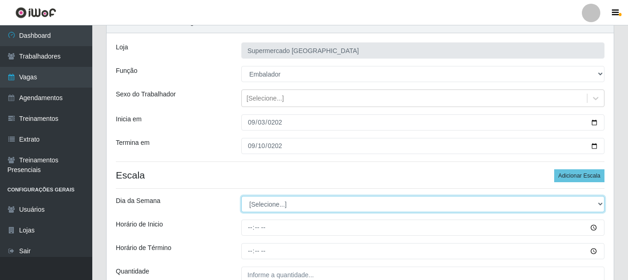
click at [254, 202] on select "[Selecione...] Segunda Terça Quarta Quinta Sexta Sábado Domingo" at bounding box center [422, 204] width 363 height 16
select select "3"
click at [241, 196] on select "[Selecione...] Segunda Terça Quarta Quinta Sexta Sábado Domingo" at bounding box center [422, 204] width 363 height 16
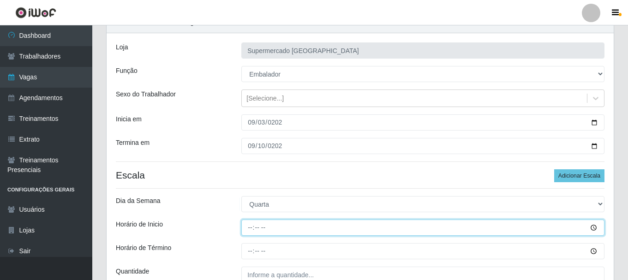
click at [250, 227] on input "Horário de Inicio" at bounding box center [422, 228] width 363 height 16
type input "07:00"
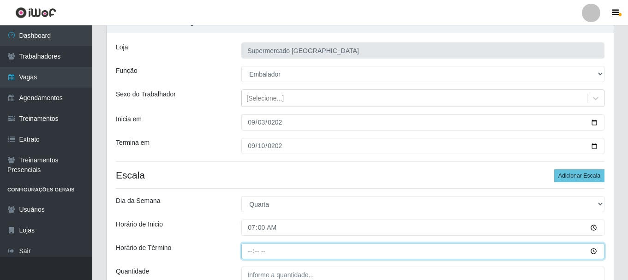
click at [251, 249] on input "Horário de Término" at bounding box center [422, 251] width 363 height 16
type input "13:00"
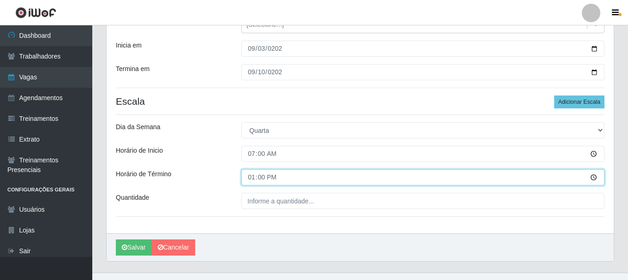
scroll to position [136, 0]
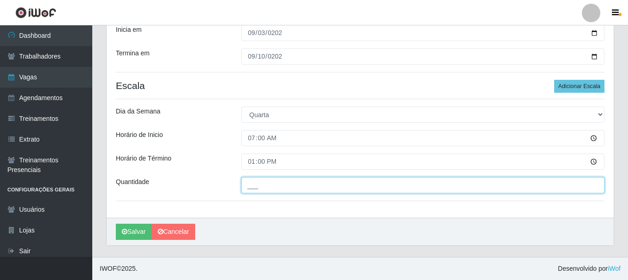
click at [250, 190] on input "___" at bounding box center [422, 185] width 363 height 16
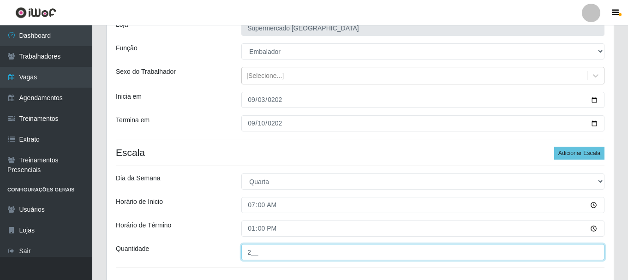
scroll to position [90, 0]
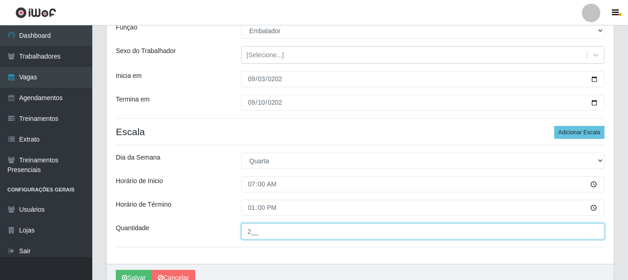
type input "2__"
click at [116, 270] on button "Salvar" at bounding box center [134, 278] width 36 height 16
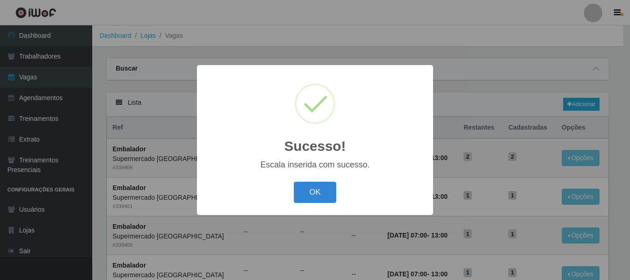
click at [294, 182] on button "OK" at bounding box center [315, 193] width 43 height 22
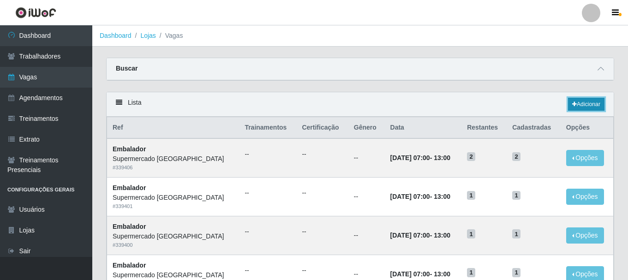
click at [579, 105] on link "Adicionar" at bounding box center [586, 104] width 36 height 13
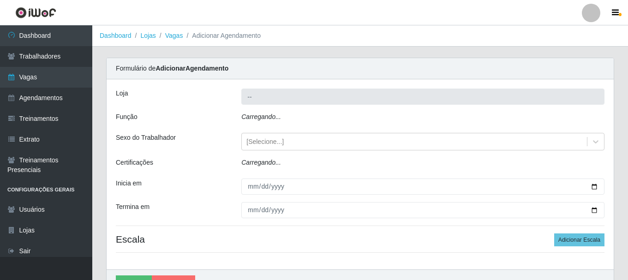
type input "Supermercado [GEOGRAPHIC_DATA]"
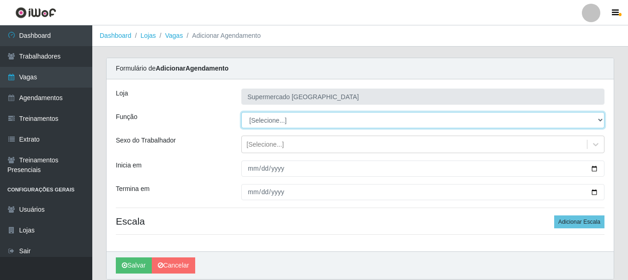
click at [603, 118] on select "[Selecione...] ASG ASG + ASG ++ Auxiliar de entrega + Auxiliar de entrega ++ Au…" at bounding box center [422, 120] width 363 height 16
select select "1"
click at [241, 112] on select "[Selecione...] ASG ASG + ASG ++ Auxiliar de entrega + Auxiliar de entrega ++ Au…" at bounding box center [422, 120] width 363 height 16
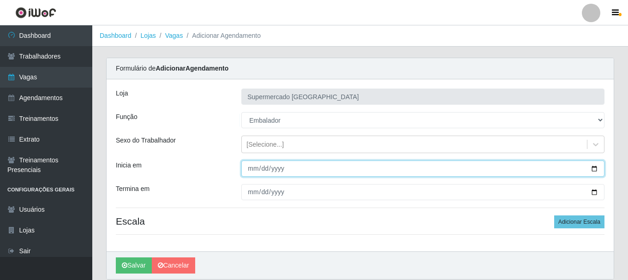
click at [251, 167] on input "Inicia em" at bounding box center [422, 169] width 363 height 16
type input "2025-09-17"
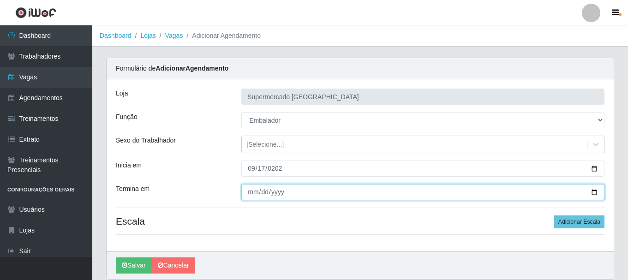
click at [252, 190] on input "Termina em" at bounding box center [422, 192] width 363 height 16
type input "2025-09-24"
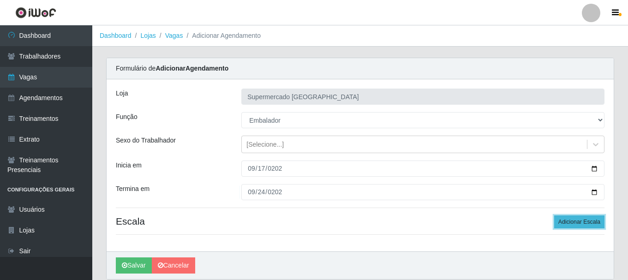
click at [574, 228] on button "Adicionar Escala" at bounding box center [579, 221] width 50 height 13
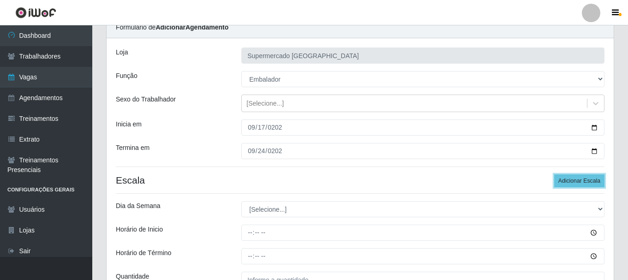
scroll to position [92, 0]
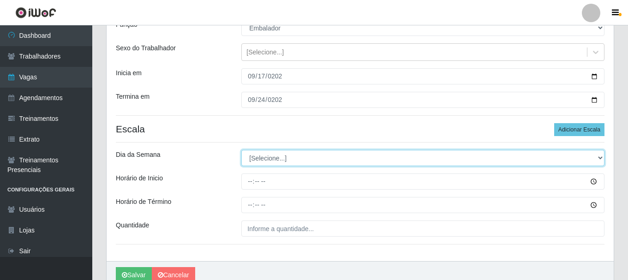
click at [260, 157] on select "[Selecione...] Segunda Terça Quarta Quinta Sexta Sábado Domingo" at bounding box center [422, 158] width 363 height 16
select select "3"
click at [241, 150] on select "[Selecione...] Segunda Terça Quarta Quinta Sexta Sábado Domingo" at bounding box center [422, 158] width 363 height 16
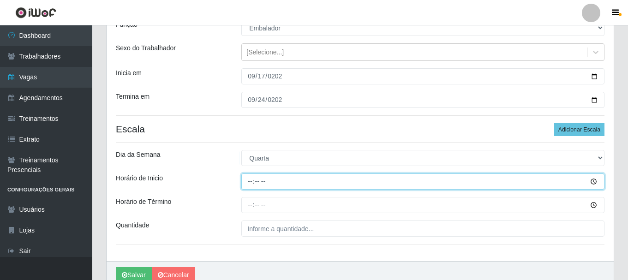
click at [250, 181] on input "Horário de Inicio" at bounding box center [422, 181] width 363 height 16
type input "07:00"
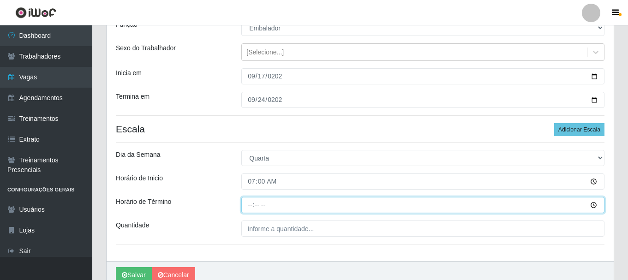
click at [245, 203] on input "Horário de Término" at bounding box center [422, 205] width 363 height 16
type input "13:00"
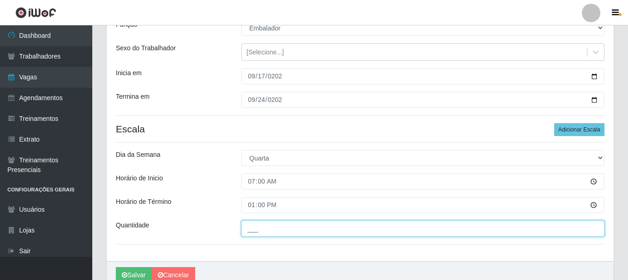
click at [247, 229] on input "___" at bounding box center [422, 229] width 363 height 16
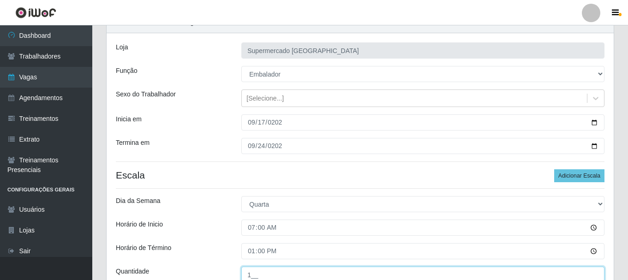
type input "1__"
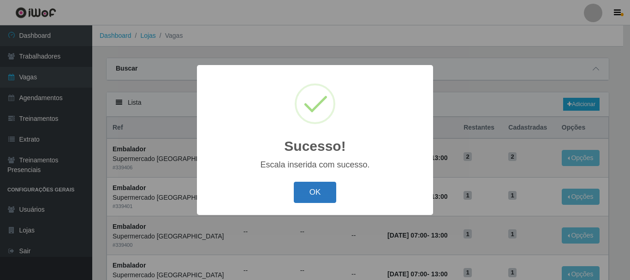
click at [323, 193] on button "OK" at bounding box center [315, 193] width 43 height 22
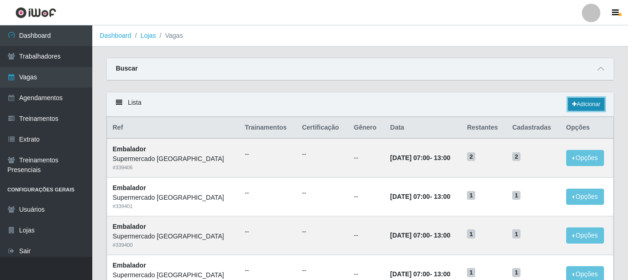
click at [593, 103] on link "Adicionar" at bounding box center [586, 104] width 36 height 13
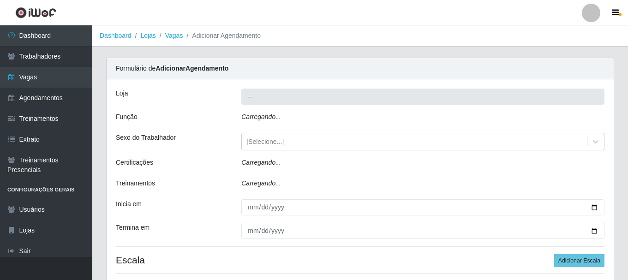
type input "Supermercado [GEOGRAPHIC_DATA]"
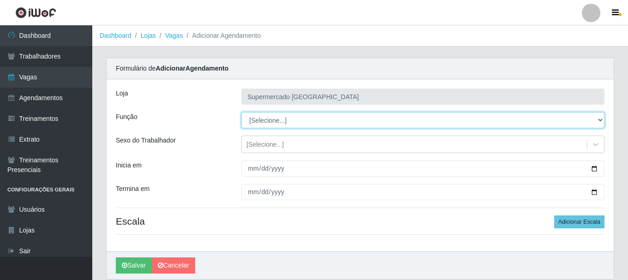
click at [595, 119] on select "[Selecione...] ASG ASG + ASG ++ Auxiliar de entrega + Auxiliar de entrega ++ Au…" at bounding box center [422, 120] width 363 height 16
select select "1"
click at [241, 112] on select "[Selecione...] ASG ASG + ASG ++ Auxiliar de entrega + Auxiliar de entrega ++ Au…" at bounding box center [422, 120] width 363 height 16
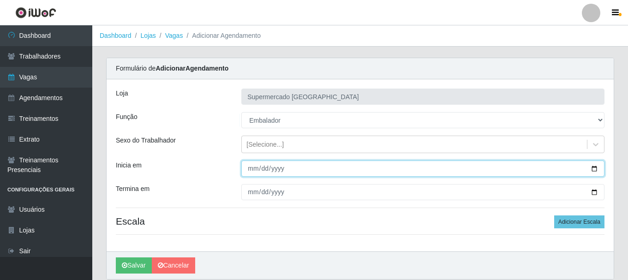
click at [249, 167] on input "Inicia em" at bounding box center [422, 169] width 363 height 16
type input "2025-09-04"
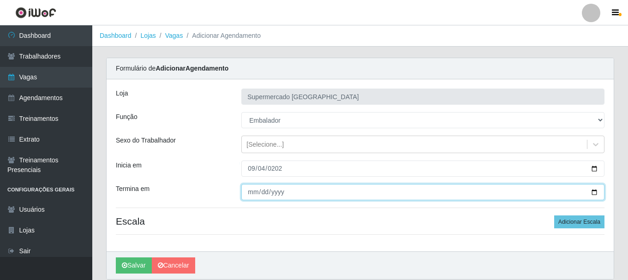
click at [250, 192] on input "Termina em" at bounding box center [422, 192] width 363 height 16
type input "2025-09-11"
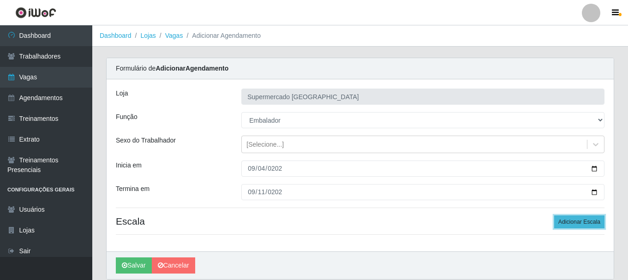
click at [582, 222] on button "Adicionar Escala" at bounding box center [579, 221] width 50 height 13
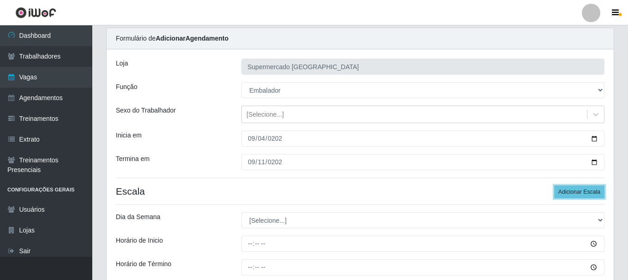
scroll to position [46, 0]
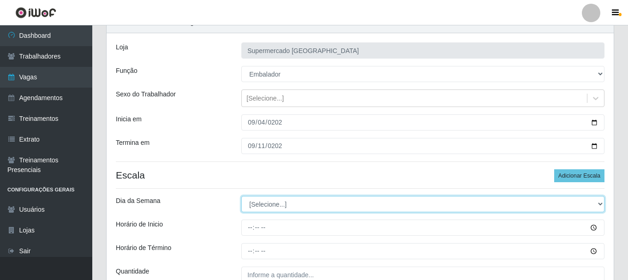
click at [257, 201] on select "[Selecione...] Segunda Terça Quarta Quinta Sexta Sábado Domingo" at bounding box center [422, 204] width 363 height 16
select select "4"
click at [241, 196] on select "[Selecione...] Segunda Terça Quarta Quinta Sexta Sábado Domingo" at bounding box center [422, 204] width 363 height 16
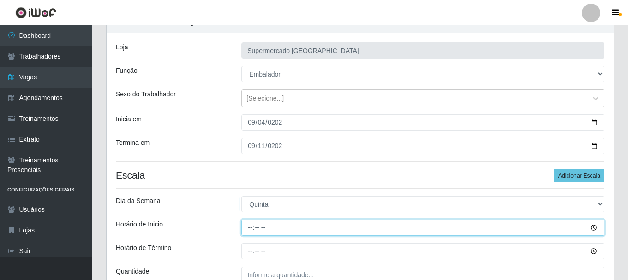
drag, startPoint x: 251, startPoint y: 227, endPoint x: 254, endPoint y: 222, distance: 5.3
click at [252, 225] on input "Horário de Inicio" at bounding box center [422, 228] width 363 height 16
type input "07:00"
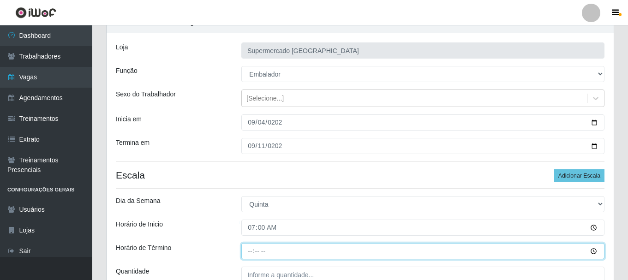
click at [251, 246] on input "Horário de Término" at bounding box center [422, 251] width 363 height 16
type input "13:00"
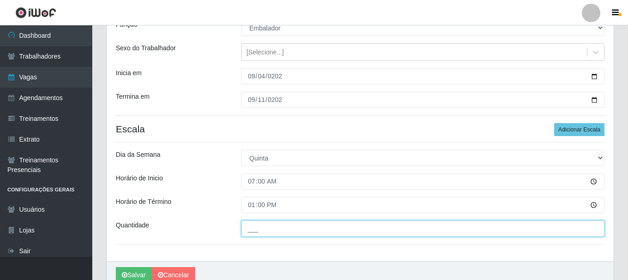
drag, startPoint x: 246, startPoint y: 229, endPoint x: 251, endPoint y: 229, distance: 5.1
click at [248, 230] on input "___" at bounding box center [422, 229] width 363 height 16
type input "1__"
click at [116, 267] on button "Salvar" at bounding box center [134, 275] width 36 height 16
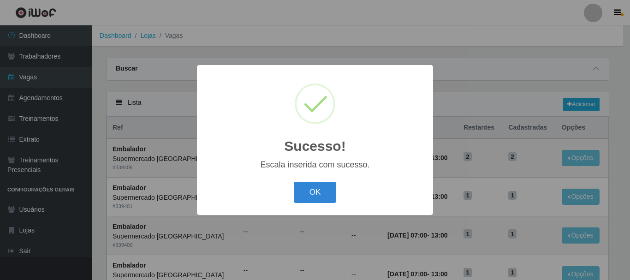
click at [294, 182] on button "OK" at bounding box center [315, 193] width 43 height 22
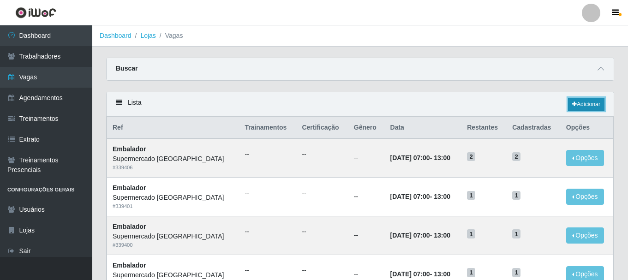
click at [579, 106] on link "Adicionar" at bounding box center [586, 104] width 36 height 13
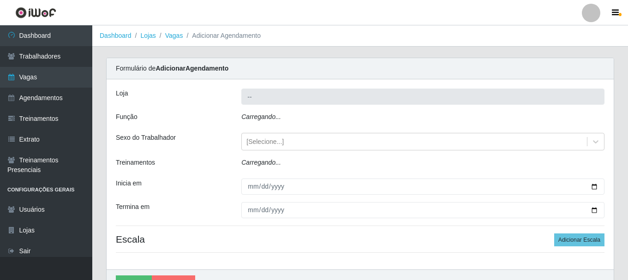
type input "Supermercado [GEOGRAPHIC_DATA]"
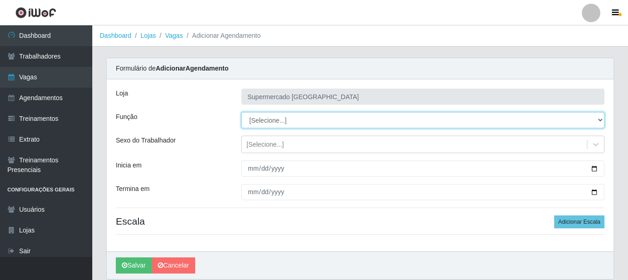
click at [272, 121] on select "[Selecione...] ASG ASG + ASG ++ Auxiliar de entrega + Auxiliar de entrega ++ Au…" at bounding box center [422, 120] width 363 height 16
select select "1"
click at [241, 112] on select "[Selecione...] ASG ASG + ASG ++ Auxiliar de entrega + Auxiliar de entrega ++ Au…" at bounding box center [422, 120] width 363 height 16
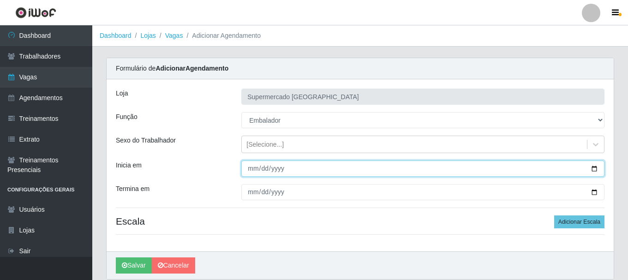
click at [249, 168] on input "Inicia em" at bounding box center [422, 169] width 363 height 16
type input "2025-09-05"
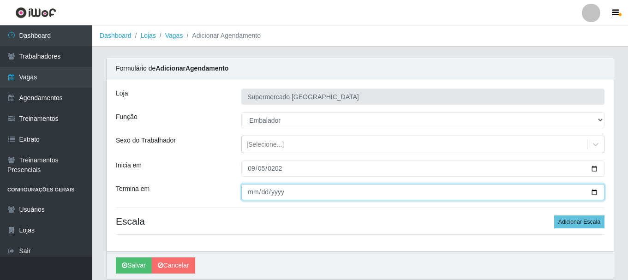
click at [249, 194] on input "Termina em" at bounding box center [422, 192] width 363 height 16
type input "2025-09-05"
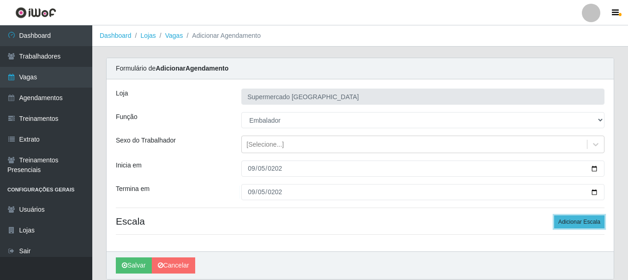
click at [568, 226] on button "Adicionar Escala" at bounding box center [579, 221] width 50 height 13
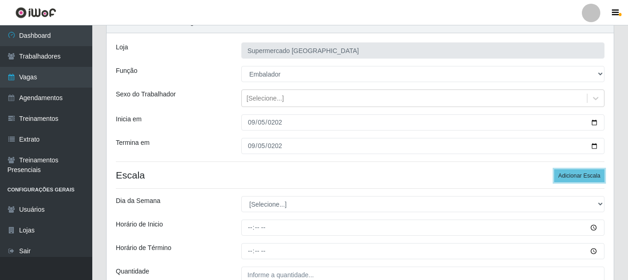
scroll to position [92, 0]
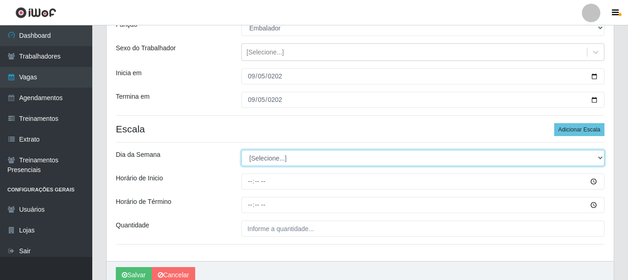
click at [256, 159] on select "[Selecione...] Segunda Terça Quarta Quinta Sexta Sábado Domingo" at bounding box center [422, 158] width 363 height 16
select select "5"
click at [241, 150] on select "[Selecione...] Segunda Terça Quarta Quinta Sexta Sábado Domingo" at bounding box center [422, 158] width 363 height 16
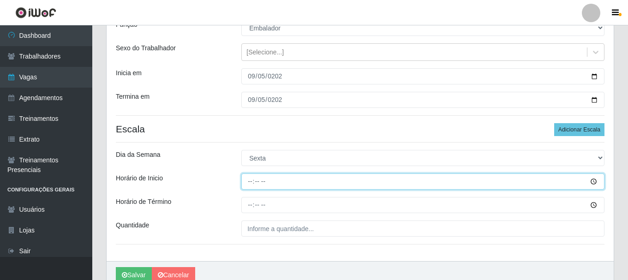
click at [245, 181] on input "Horário de Inicio" at bounding box center [422, 181] width 363 height 16
type input "07:00"
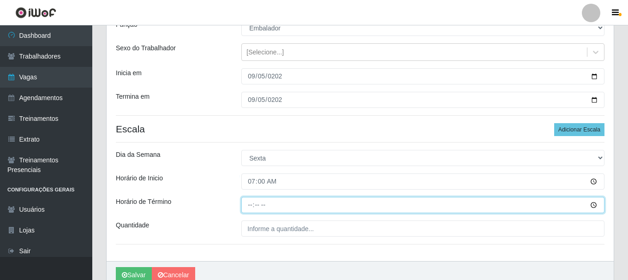
drag, startPoint x: 250, startPoint y: 205, endPoint x: 240, endPoint y: 210, distance: 10.7
click at [251, 205] on input "Horário de Término" at bounding box center [422, 205] width 363 height 16
type input "13:00"
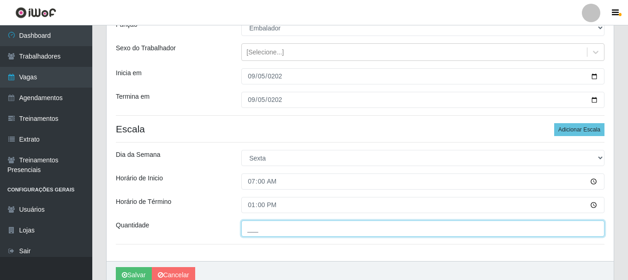
click at [273, 229] on input "___" at bounding box center [422, 229] width 363 height 16
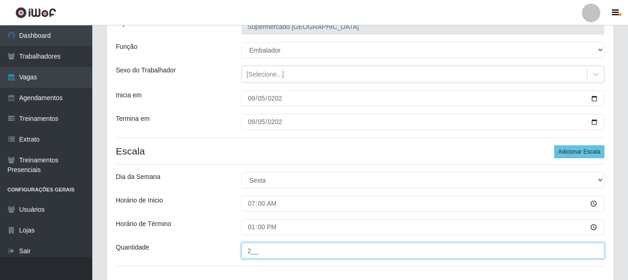
scroll to position [136, 0]
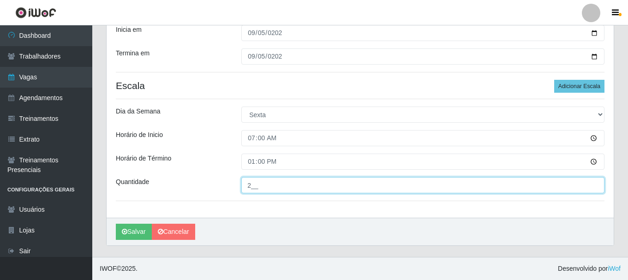
type input "2__"
click at [116, 224] on button "Salvar" at bounding box center [134, 232] width 36 height 16
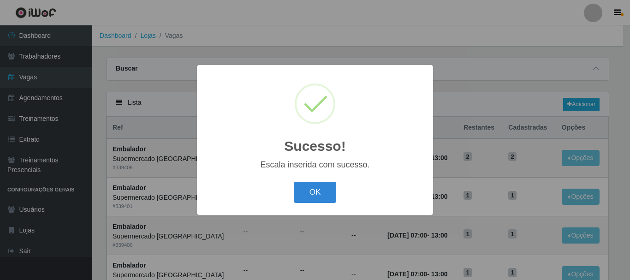
click at [294, 182] on button "OK" at bounding box center [315, 193] width 43 height 22
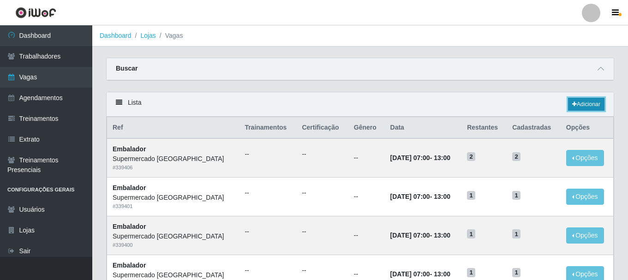
click at [583, 103] on link "Adicionar" at bounding box center [586, 104] width 36 height 13
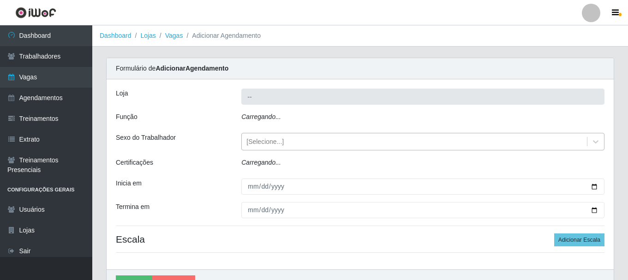
type input "Supermercado [GEOGRAPHIC_DATA]"
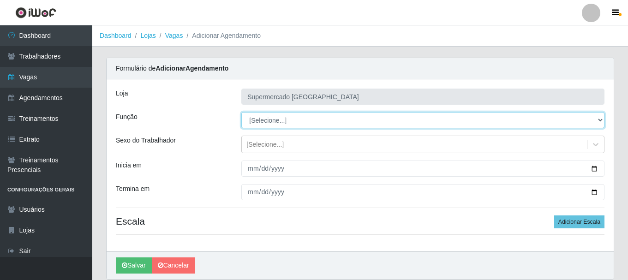
click at [593, 124] on select "[Selecione...] ASG ASG + ASG ++ Auxiliar de entrega + Auxiliar de entrega ++ Au…" at bounding box center [422, 120] width 363 height 16
select select "1"
click at [241, 112] on select "[Selecione...] ASG ASG + ASG ++ Auxiliar de entrega + Auxiliar de entrega ++ Au…" at bounding box center [422, 120] width 363 height 16
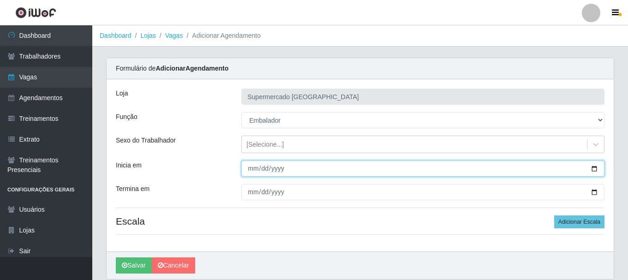
click at [252, 168] on input "Inicia em" at bounding box center [422, 169] width 363 height 16
type input "2025-09-12"
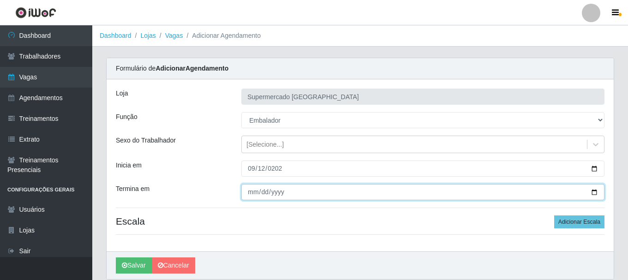
click at [252, 195] on input "Termina em" at bounding box center [422, 192] width 363 height 16
type input "2025-09-26"
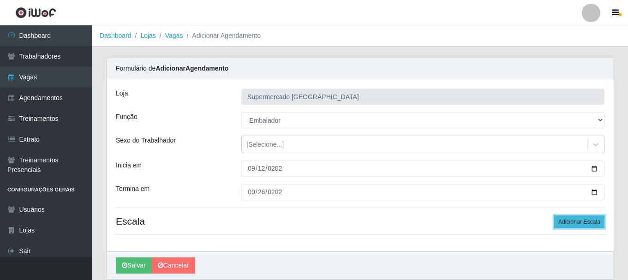
drag, startPoint x: 567, startPoint y: 224, endPoint x: 558, endPoint y: 223, distance: 8.8
click at [567, 224] on button "Adicionar Escala" at bounding box center [579, 221] width 50 height 13
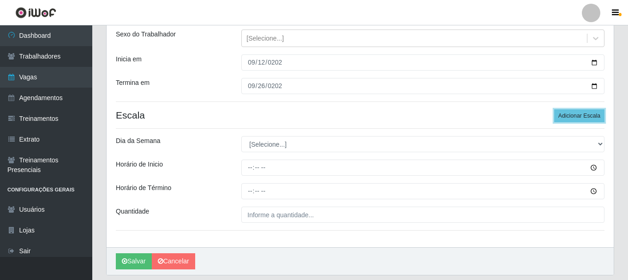
scroll to position [136, 0]
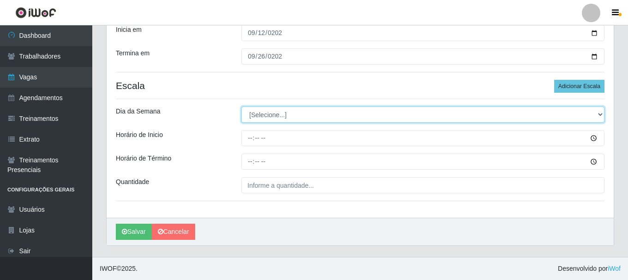
click at [267, 114] on select "[Selecione...] Segunda Terça Quarta Quinta Sexta Sábado Domingo" at bounding box center [422, 115] width 363 height 16
select select "5"
click at [241, 107] on select "[Selecione...] Segunda Terça Quarta Quinta Sexta Sábado Domingo" at bounding box center [422, 115] width 363 height 16
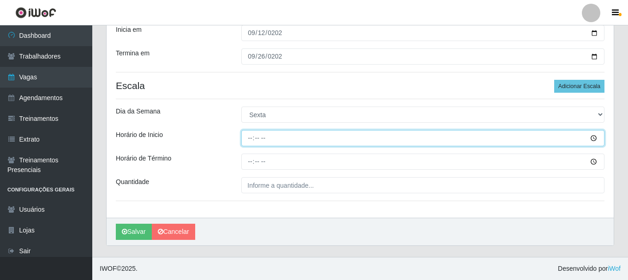
click at [251, 139] on input "Horário de Inicio" at bounding box center [422, 138] width 363 height 16
type input "07:00"
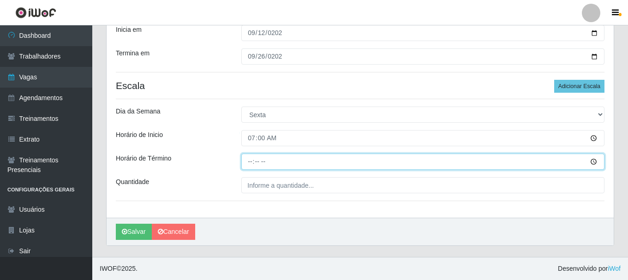
click at [248, 157] on input "Horário de Término" at bounding box center [422, 162] width 363 height 16
type input "13:00"
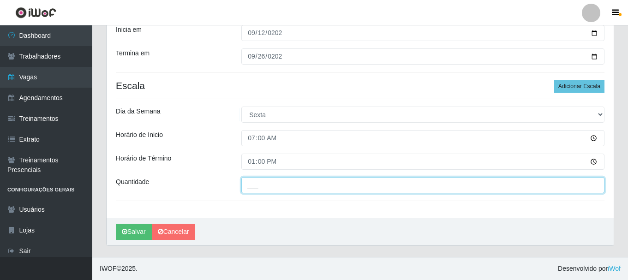
click at [260, 183] on input "___" at bounding box center [422, 185] width 363 height 16
type input "1__"
click at [116, 224] on button "Salvar" at bounding box center [134, 232] width 36 height 16
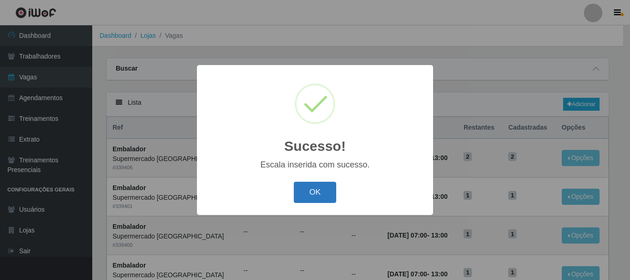
click at [319, 188] on button "OK" at bounding box center [315, 193] width 43 height 22
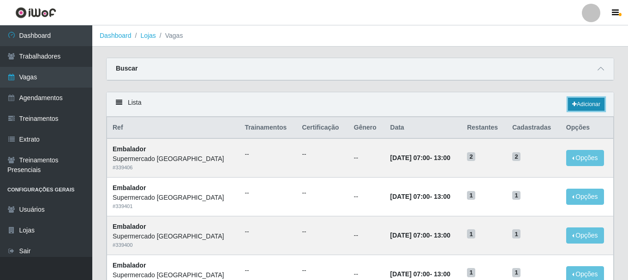
click at [582, 108] on link "Adicionar" at bounding box center [586, 104] width 36 height 13
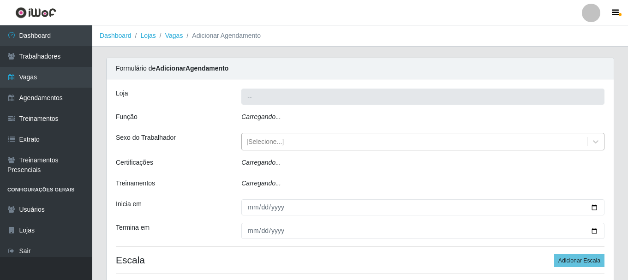
type input "Supermercado [GEOGRAPHIC_DATA]"
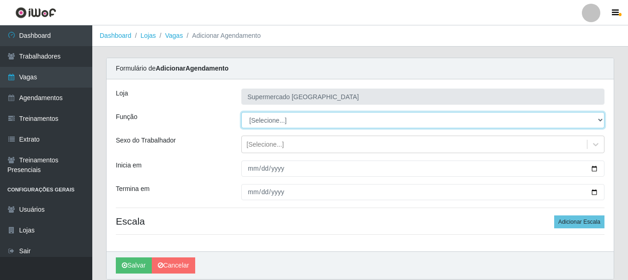
click at [599, 117] on select "[Selecione...] ASG ASG + ASG ++ Auxiliar de entrega + Auxiliar de entrega ++ Au…" at bounding box center [422, 120] width 363 height 16
select select "1"
click at [241, 112] on select "[Selecione...] ASG ASG + ASG ++ Auxiliar de entrega + Auxiliar de entrega ++ Au…" at bounding box center [422, 120] width 363 height 16
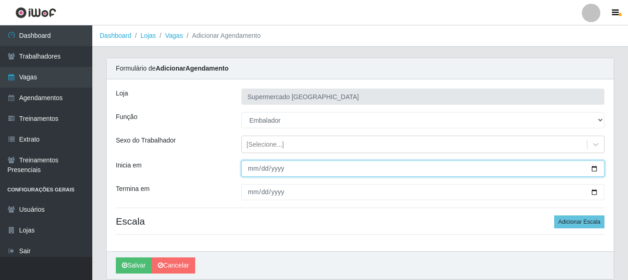
click at [247, 166] on input "Inicia em" at bounding box center [422, 169] width 363 height 16
type input "2025-09-06"
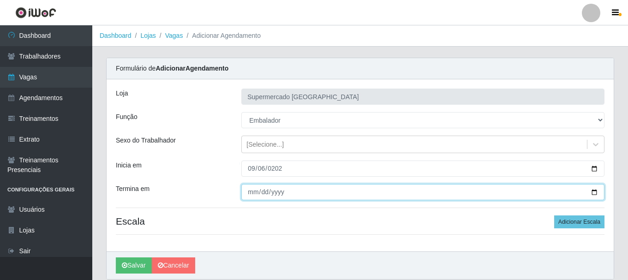
click at [254, 193] on input "Termina em" at bounding box center [422, 192] width 363 height 16
type input "2025-09-27"
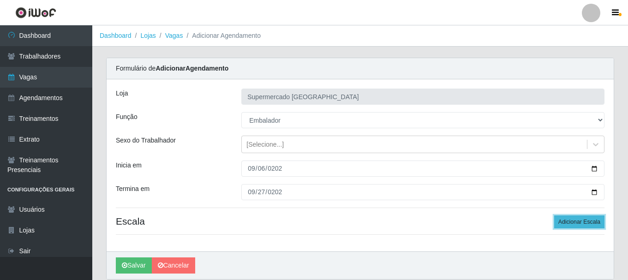
click at [578, 221] on button "Adicionar Escala" at bounding box center [579, 221] width 50 height 13
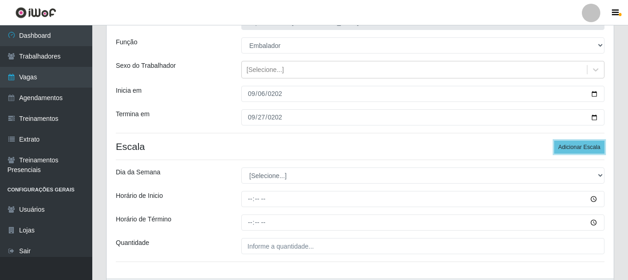
scroll to position [92, 0]
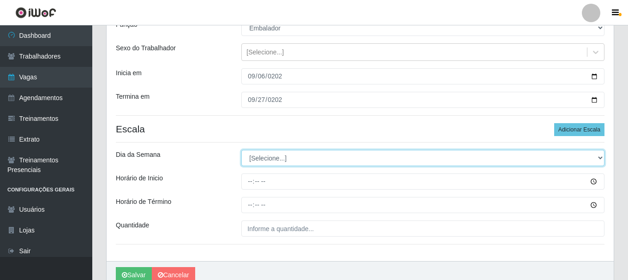
drag, startPoint x: 276, startPoint y: 159, endPoint x: 273, endPoint y: 163, distance: 5.6
click at [275, 160] on select "[Selecione...] Segunda Terça Quarta Quinta Sexta Sábado Domingo" at bounding box center [422, 158] width 363 height 16
select select "6"
click at [241, 150] on select "[Selecione...] Segunda Terça Quarta Quinta Sexta Sábado Domingo" at bounding box center [422, 158] width 363 height 16
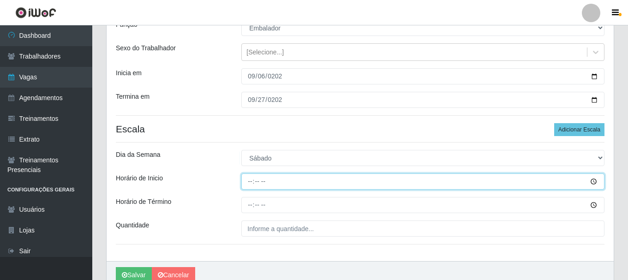
click at [250, 181] on input "Horário de Inicio" at bounding box center [422, 181] width 363 height 16
type input "07:00"
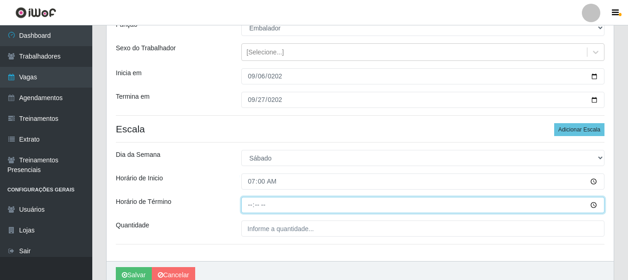
click at [255, 207] on input "Horário de Término" at bounding box center [422, 205] width 363 height 16
type input "13:00"
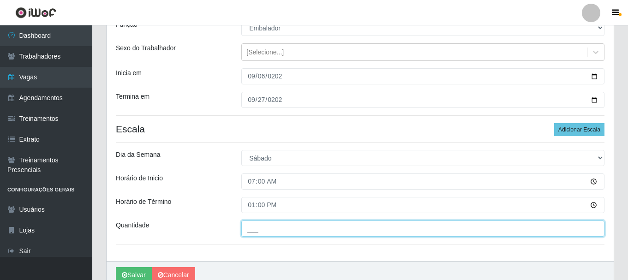
click at [261, 229] on input "___" at bounding box center [422, 229] width 363 height 16
type input "2__"
click at [116, 267] on button "Salvar" at bounding box center [134, 275] width 36 height 16
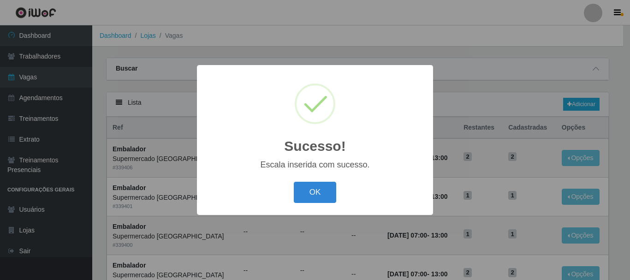
click at [313, 195] on button "OK" at bounding box center [315, 193] width 43 height 22
